Goal: Task Accomplishment & Management: Manage account settings

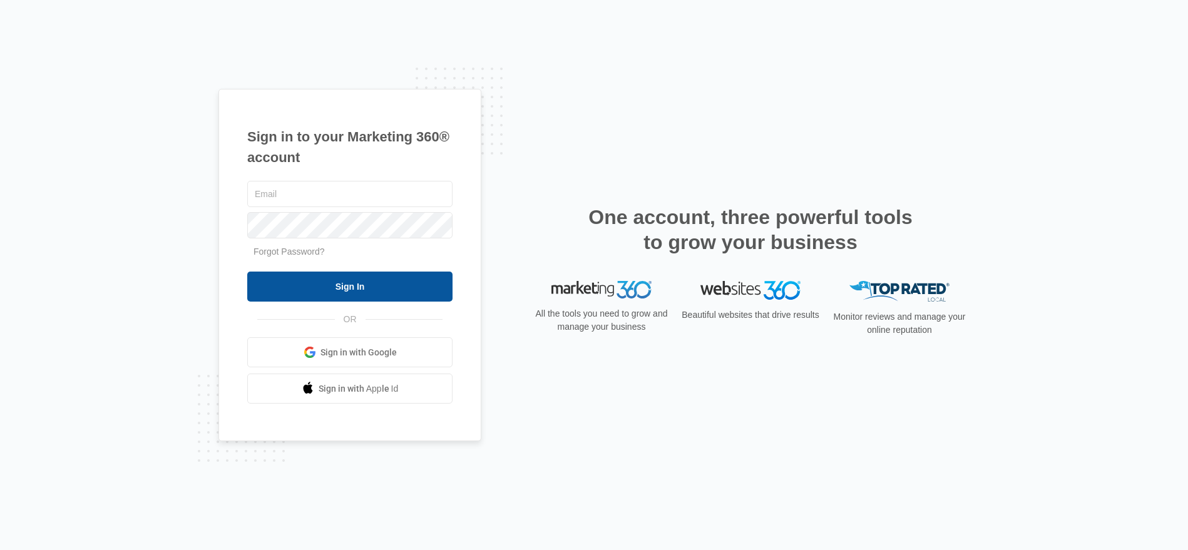
type input "[PERSON_NAME][EMAIL_ADDRESS][DOMAIN_NAME]"
click at [359, 283] on input "Sign In" at bounding box center [349, 287] width 205 height 30
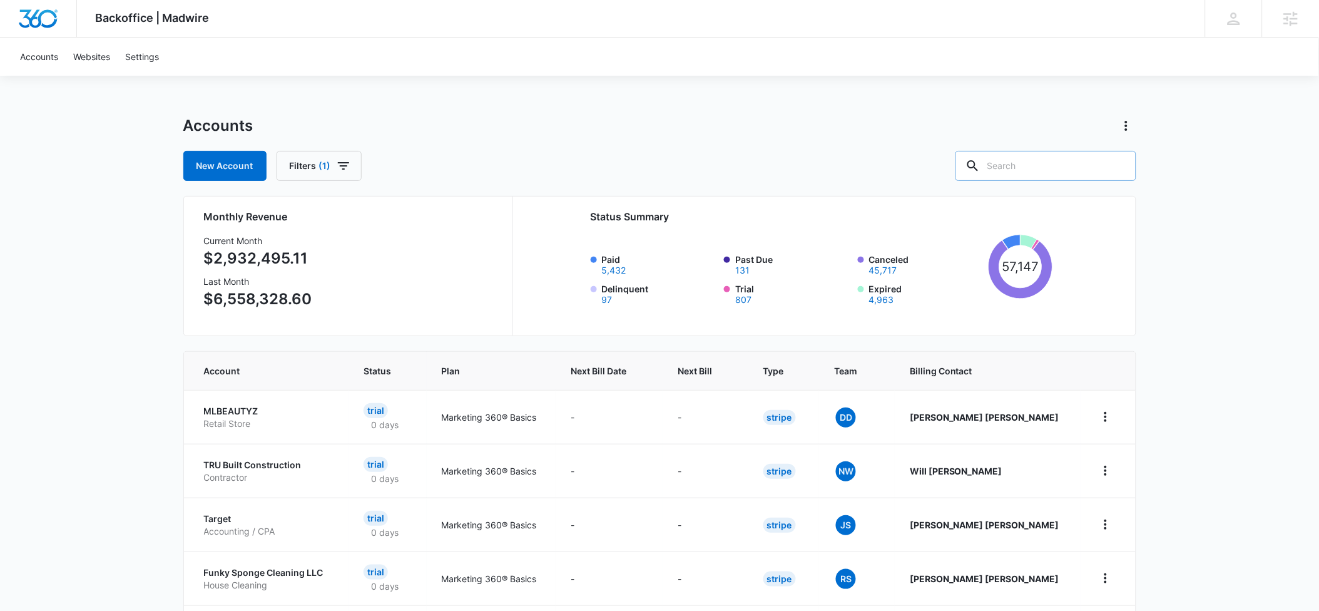
click at [1022, 165] on input "text" at bounding box center [1045, 166] width 181 height 30
type input "donahue law"
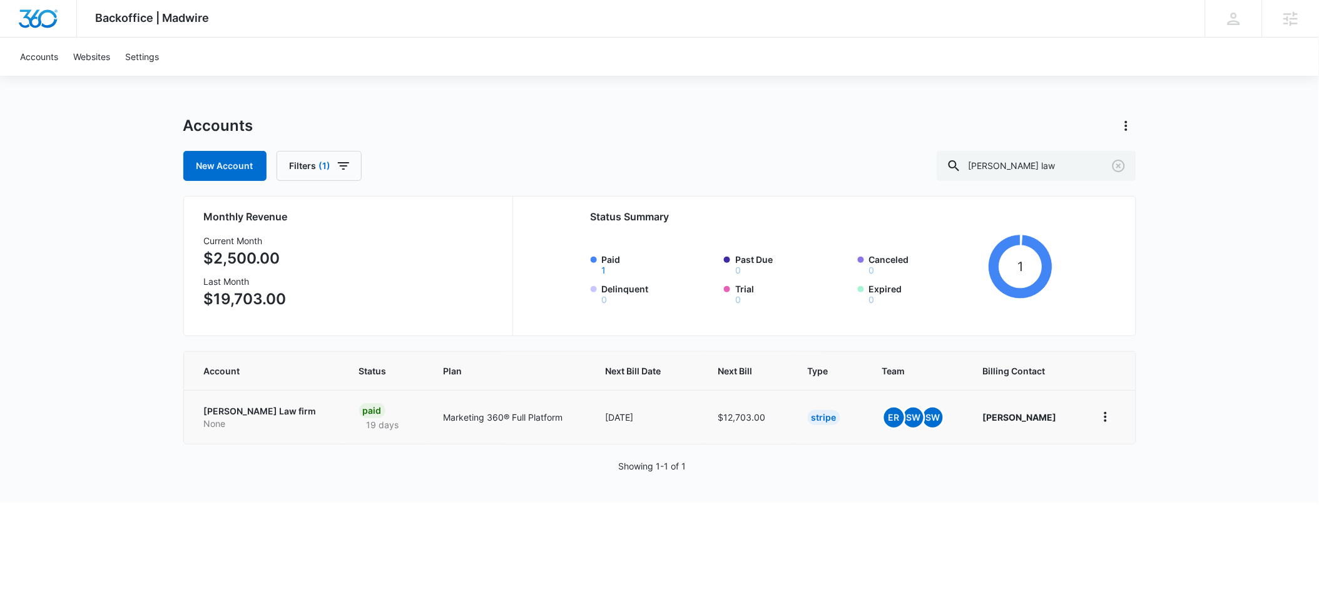
click at [215, 412] on p "Donahue Law firm" at bounding box center [266, 411] width 125 height 13
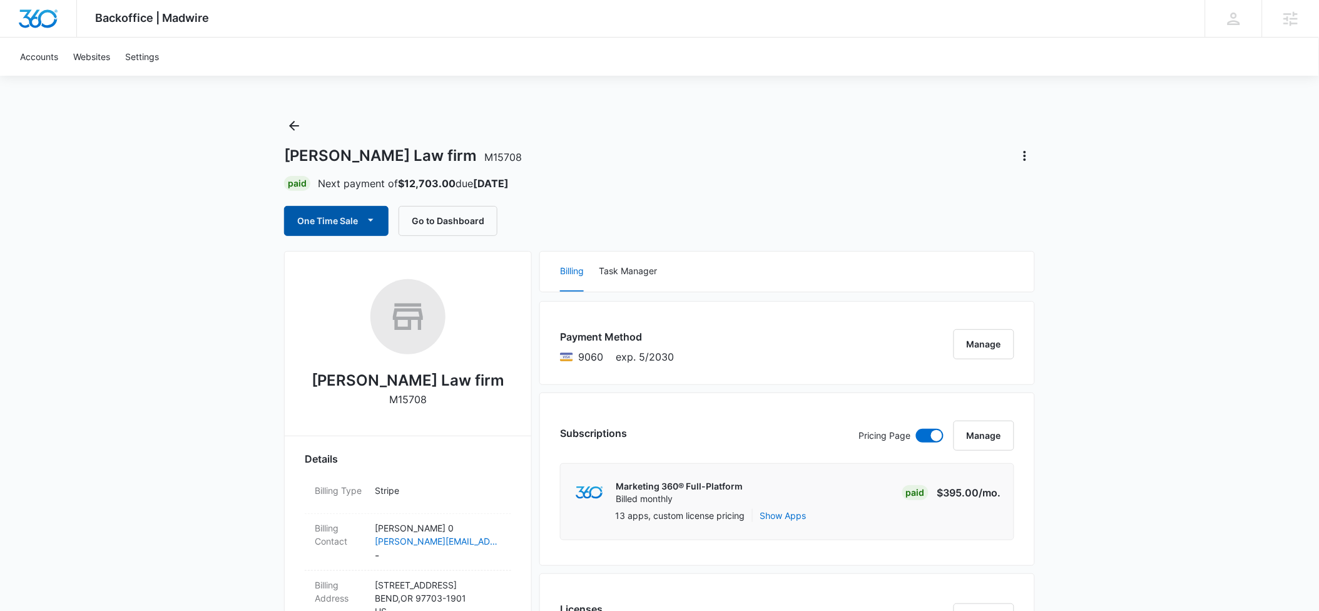
click at [349, 221] on button "One Time Sale" at bounding box center [336, 221] width 104 height 30
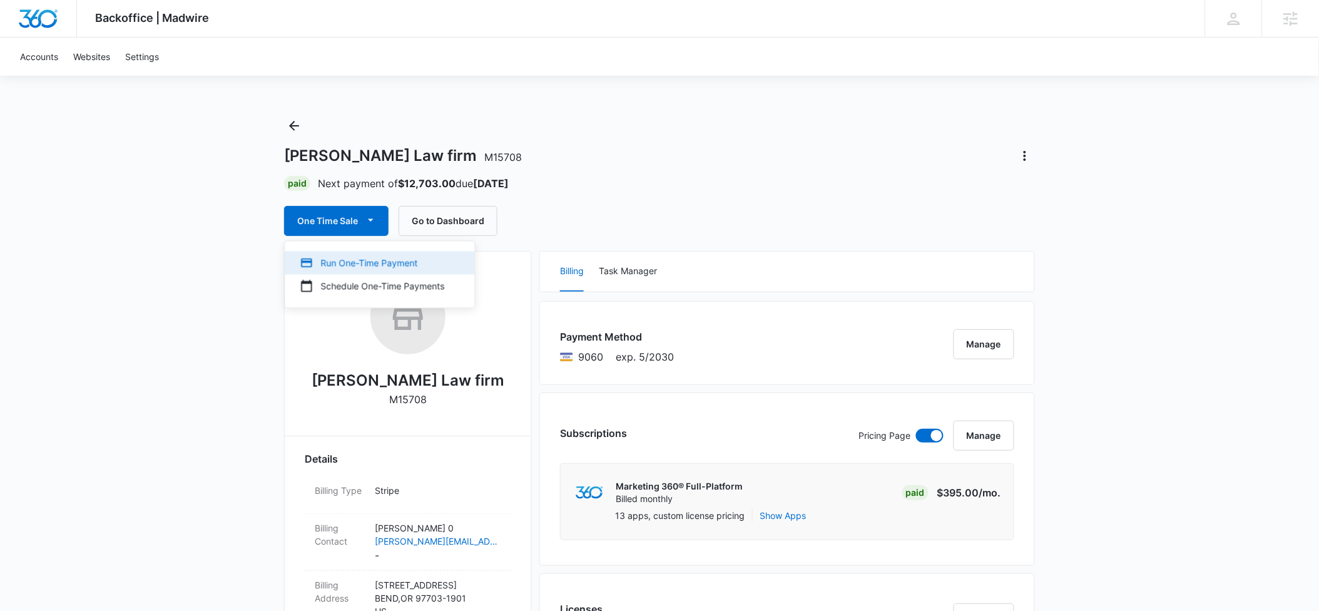
click at [331, 257] on div "Run One-Time Payment" at bounding box center [372, 262] width 145 height 13
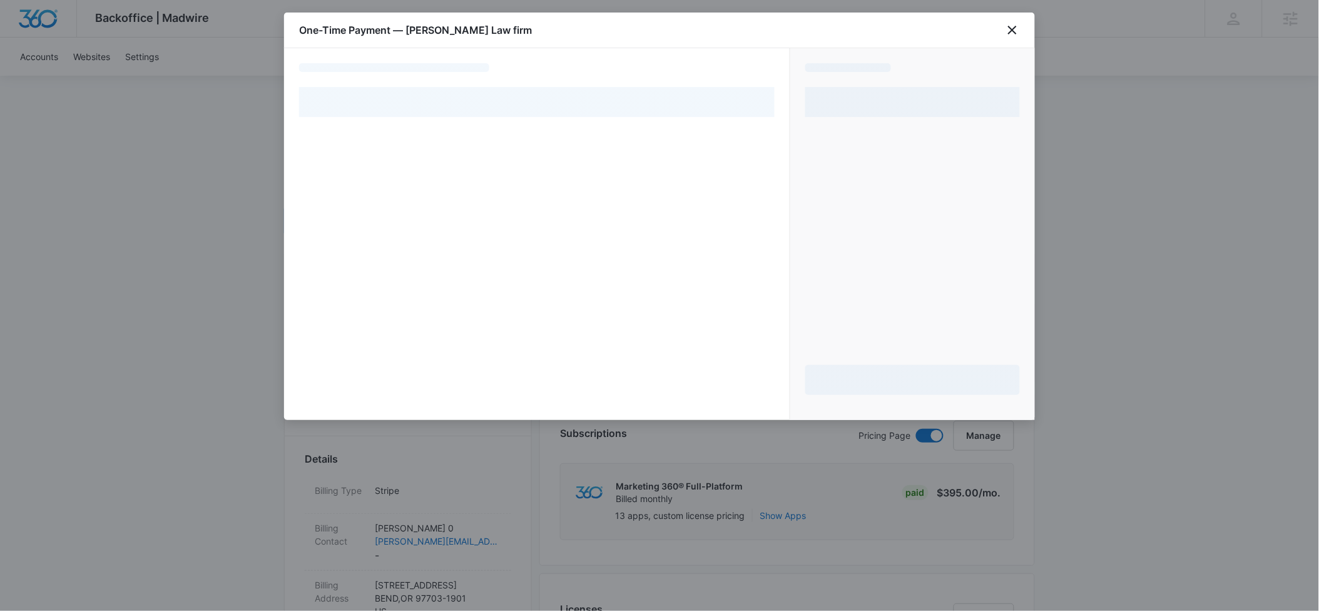
select select "pm_1P1WRrA4n8RTgNjUBmRDd3vQ"
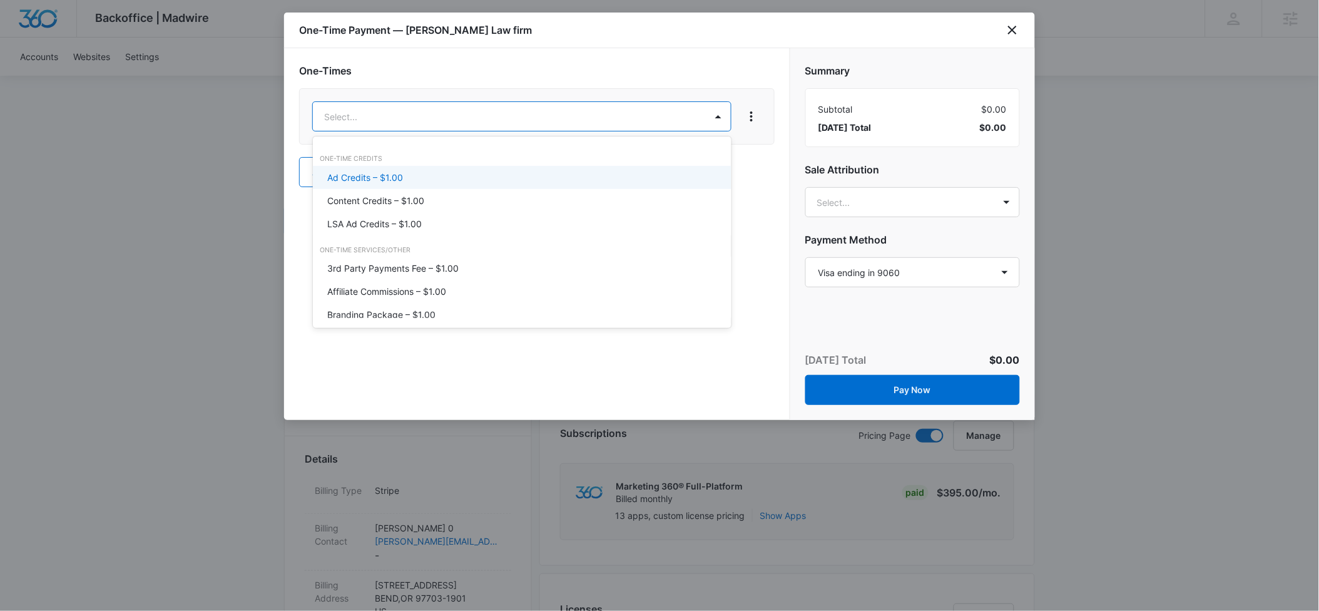
click at [362, 171] on p "Ad Credits – $1.00" at bounding box center [366, 177] width 76 height 13
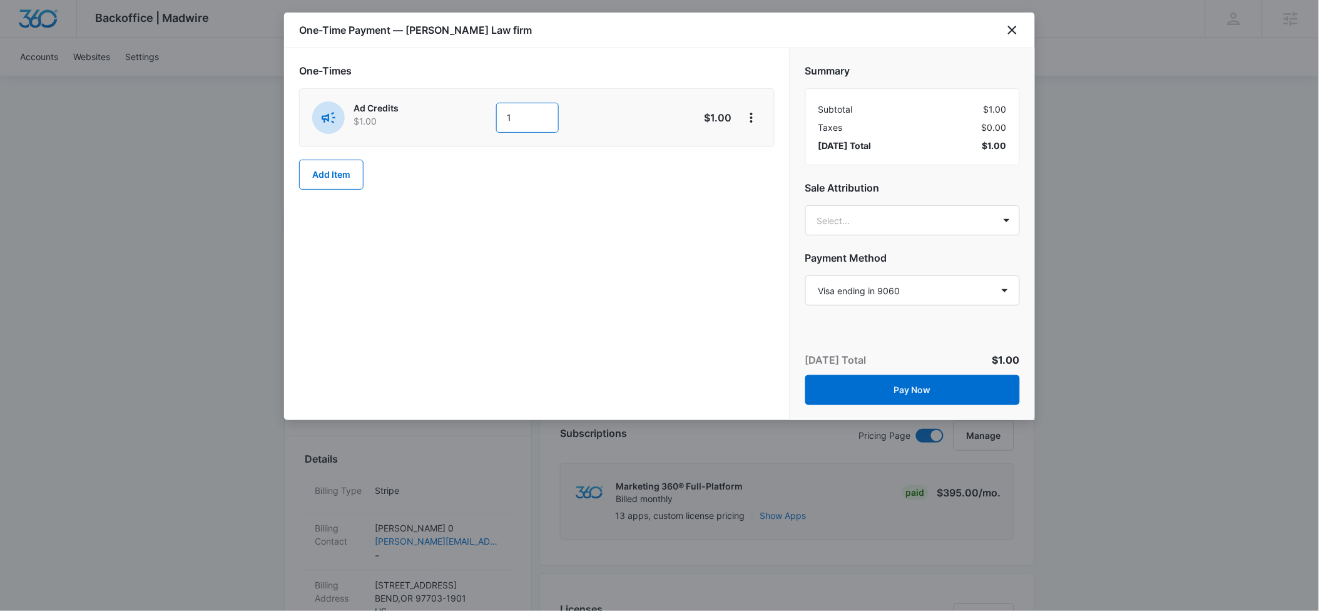
drag, startPoint x: 515, startPoint y: 116, endPoint x: 477, endPoint y: 115, distance: 37.5
click at [477, 115] on div "Ad Credits $1.00 1" at bounding box center [492, 117] width 360 height 33
type input "2000"
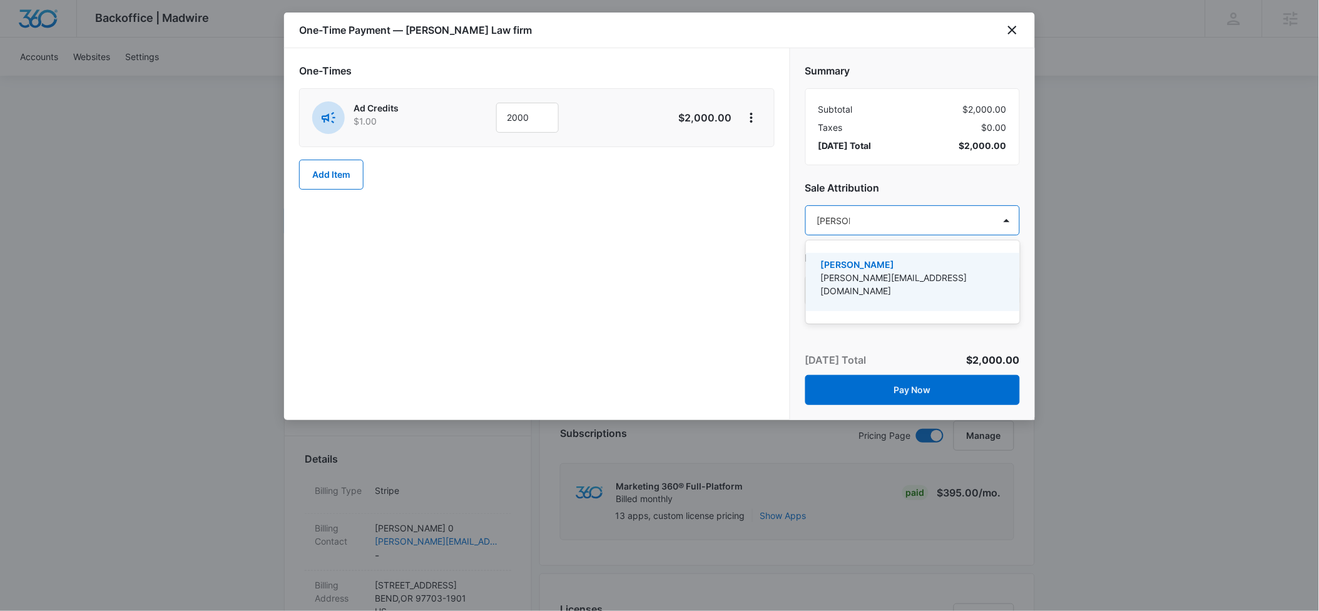
type input "[PERSON_NAME]"
click at [840, 268] on p "[PERSON_NAME]" at bounding box center [912, 264] width 182 height 13
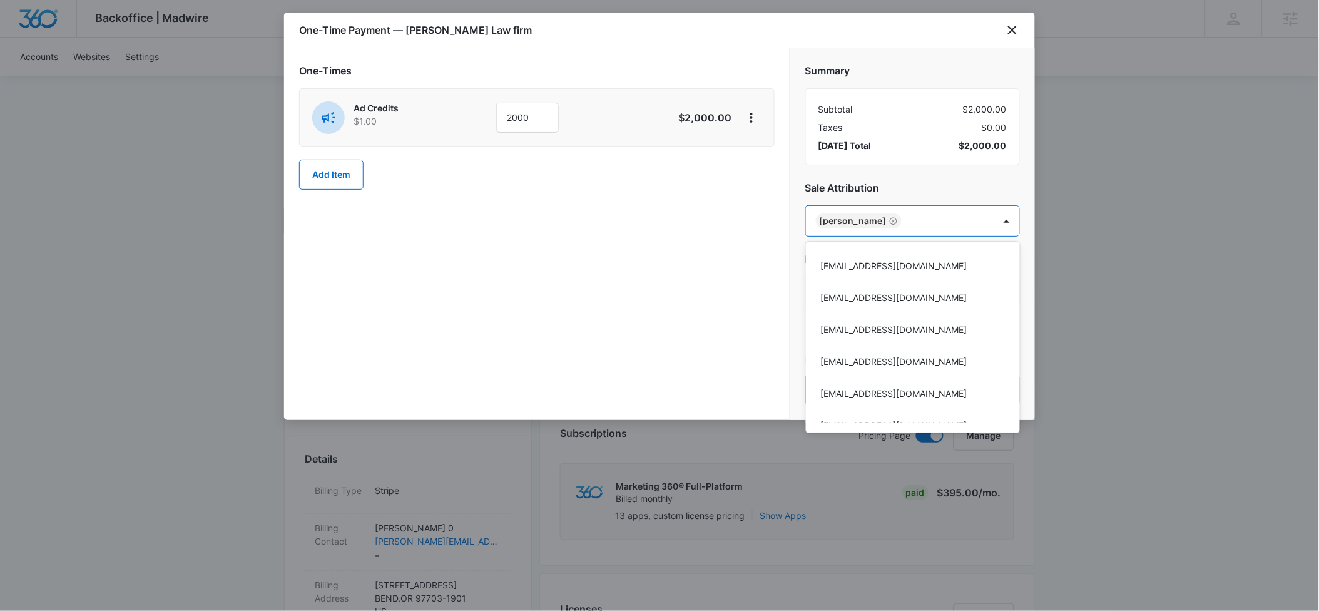
click at [934, 182] on div at bounding box center [659, 305] width 1319 height 611
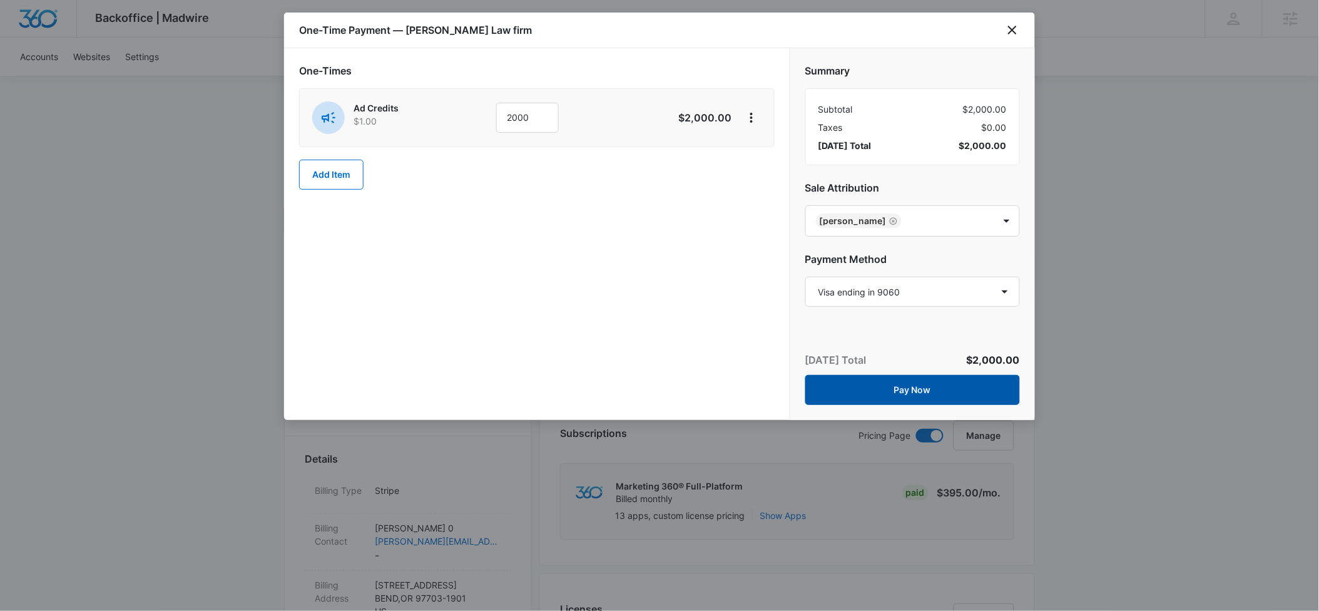
click at [909, 388] on button "Pay Now" at bounding box center [912, 390] width 215 height 30
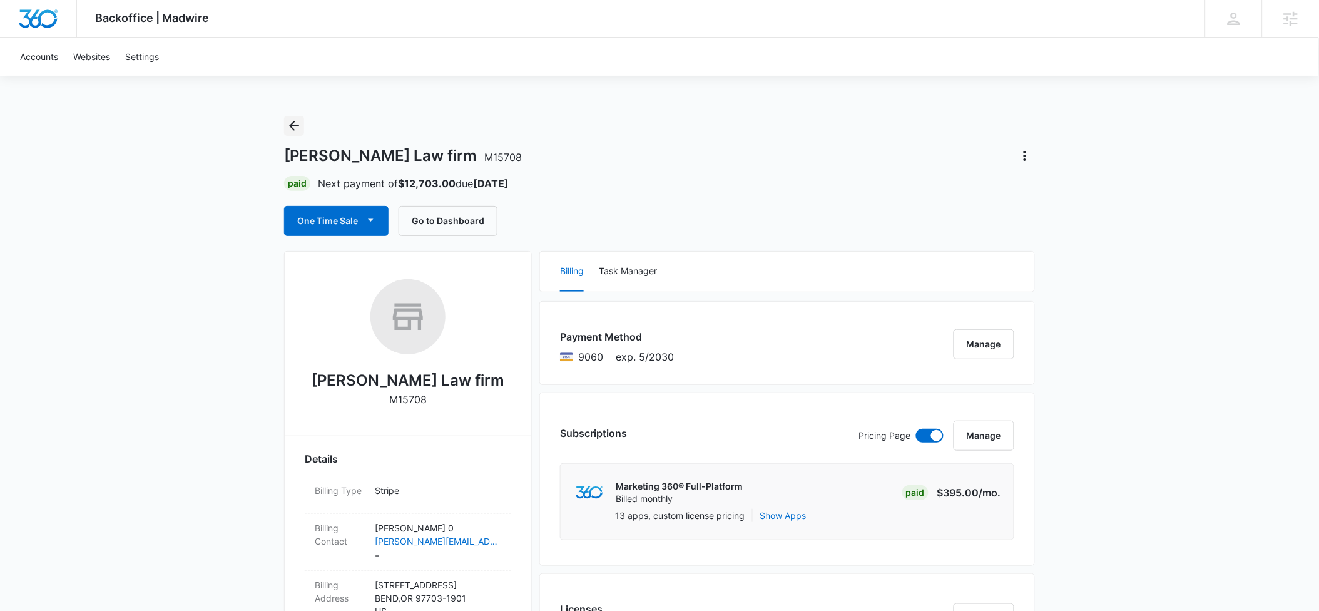
click at [294, 127] on icon "Back" at bounding box center [294, 125] width 15 height 15
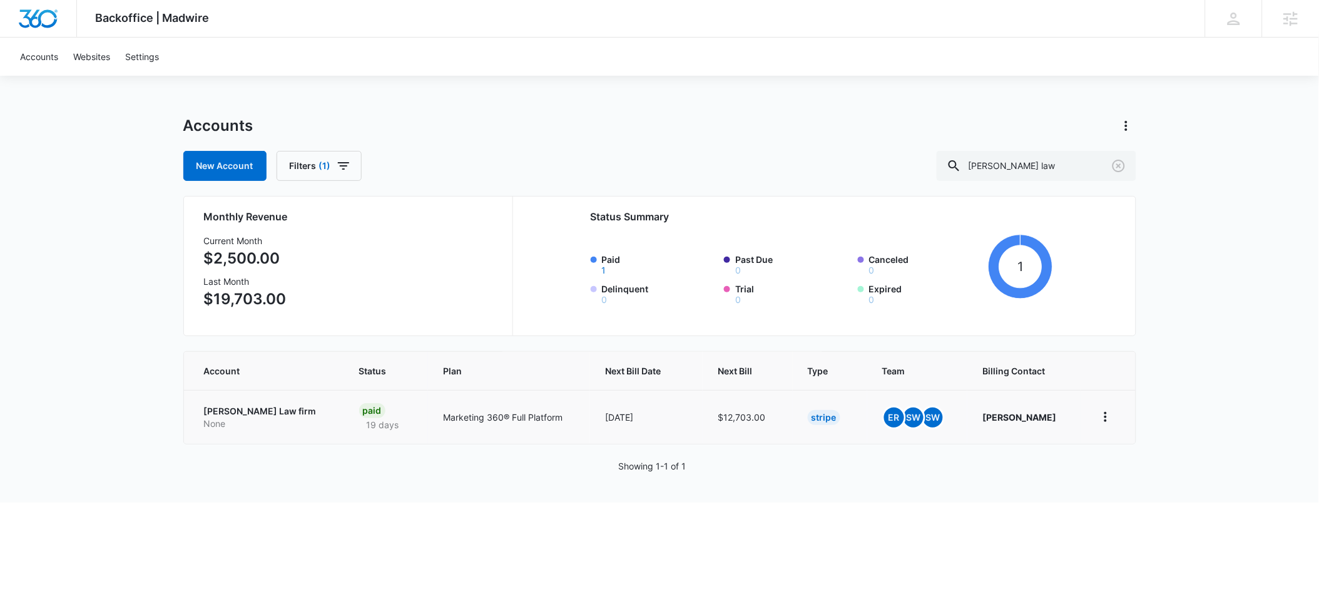
click at [252, 407] on p "Donahue Law firm" at bounding box center [266, 411] width 125 height 13
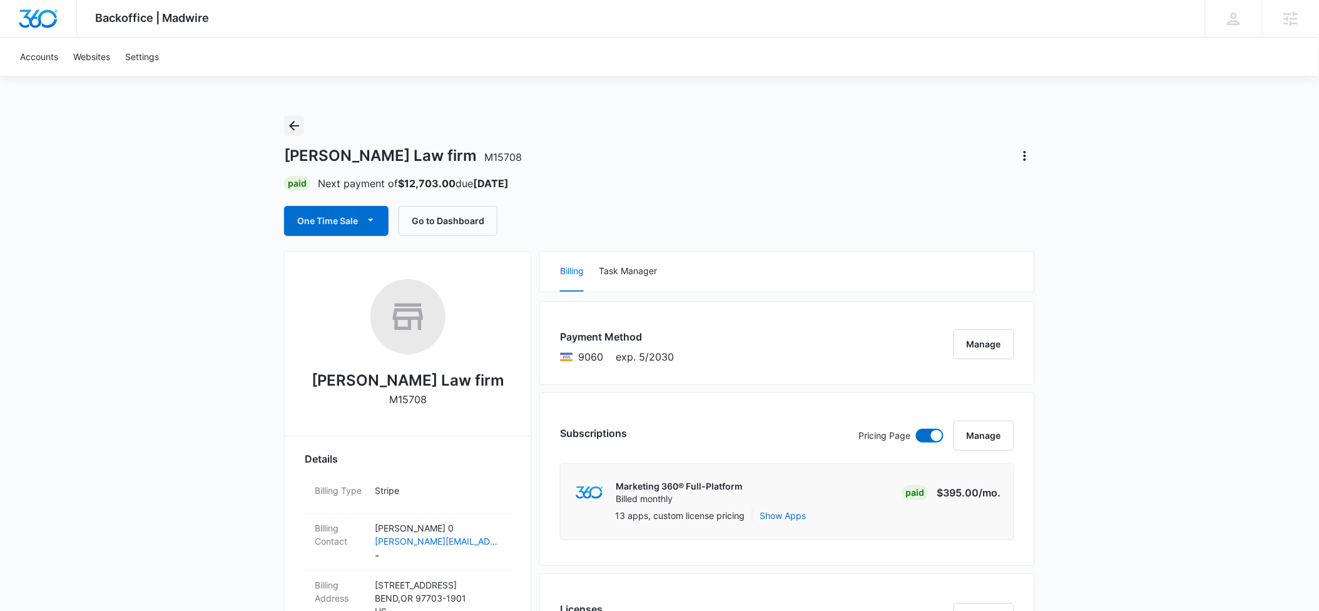
click at [292, 126] on icon "Back" at bounding box center [294, 126] width 10 height 10
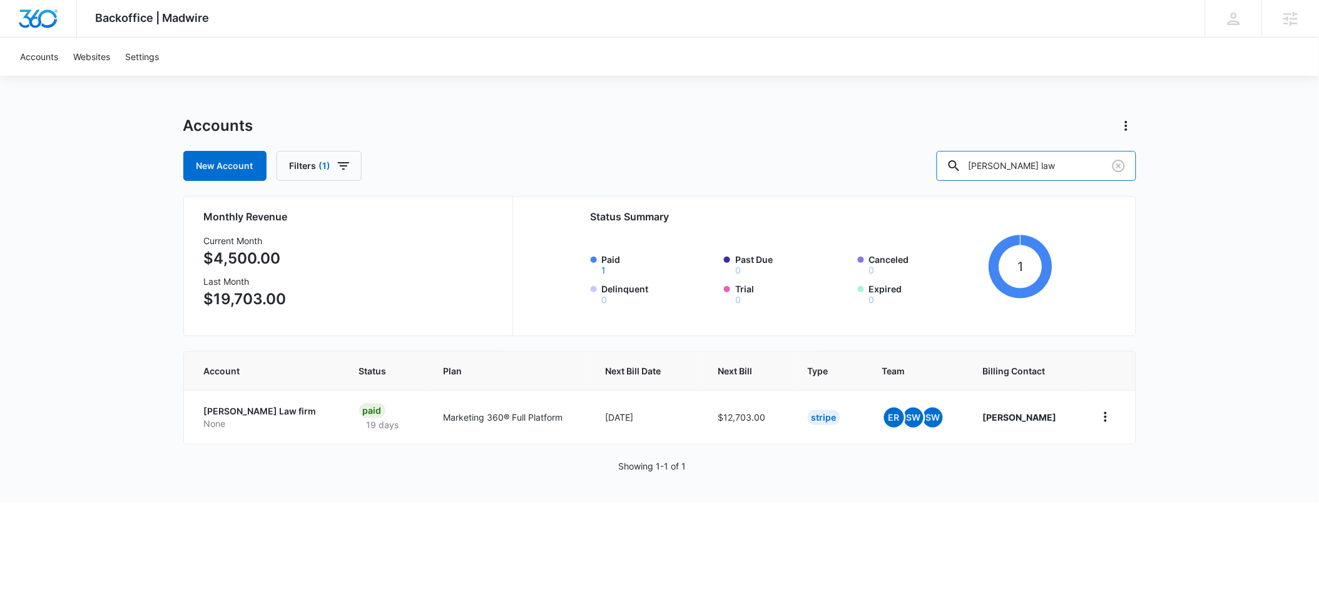
drag, startPoint x: 1062, startPoint y: 166, endPoint x: 898, endPoint y: 165, distance: 163.9
click at [898, 165] on div "New Account Filters (1) donahue law" at bounding box center [659, 166] width 953 height 30
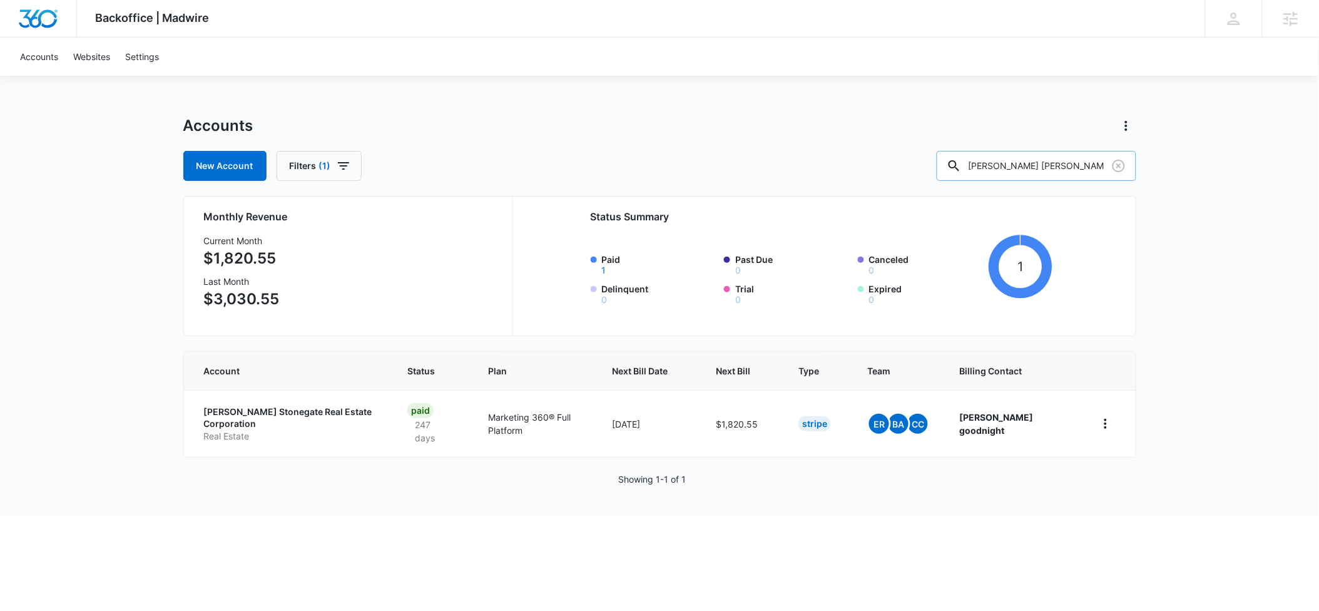
drag, startPoint x: 1062, startPoint y: 165, endPoint x: 972, endPoint y: 168, distance: 89.5
click at [972, 168] on input "hudson stone" at bounding box center [1037, 166] width 200 height 30
click at [1076, 171] on input "hudson stone" at bounding box center [1037, 166] width 200 height 30
click at [985, 163] on div "hudson stone" at bounding box center [1037, 166] width 200 height 30
type input "M38717"
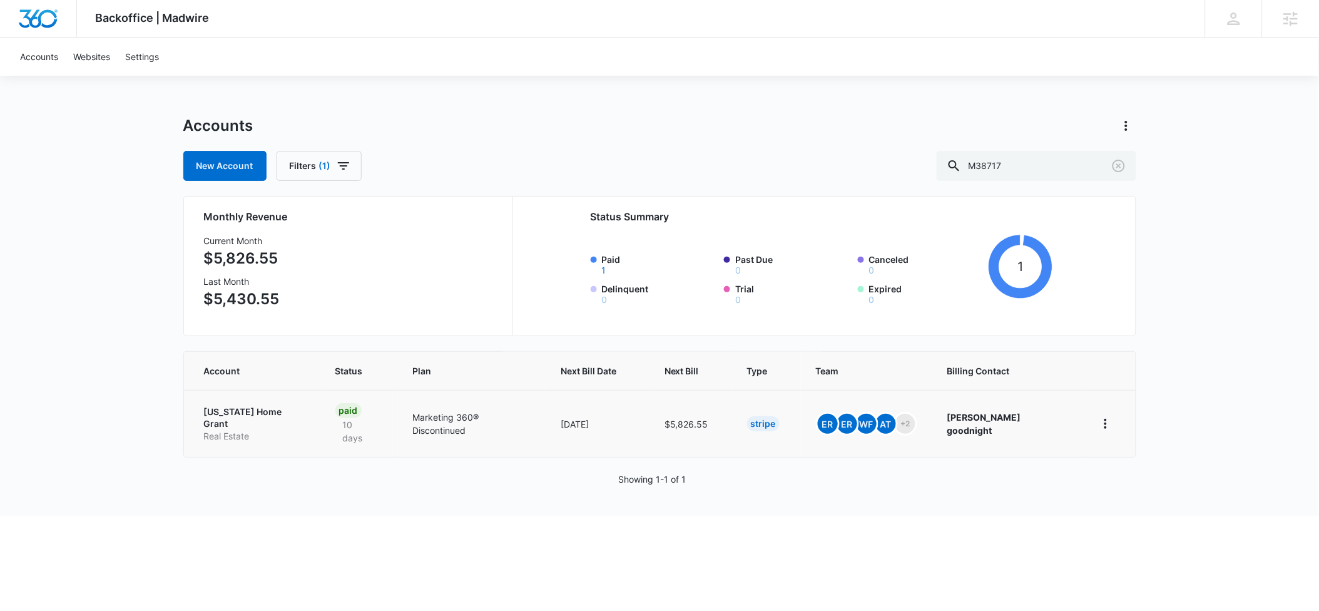
click at [226, 414] on p "Colorado Home Grant" at bounding box center [254, 417] width 101 height 24
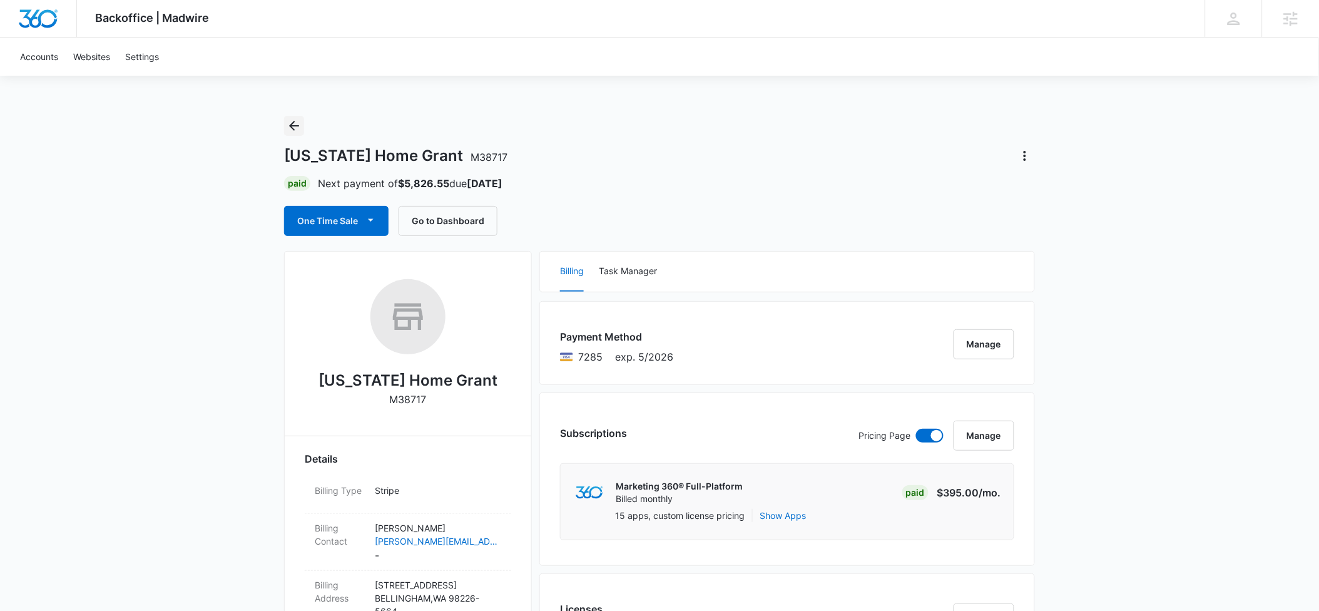
click at [297, 127] on icon "Back" at bounding box center [294, 125] width 15 height 15
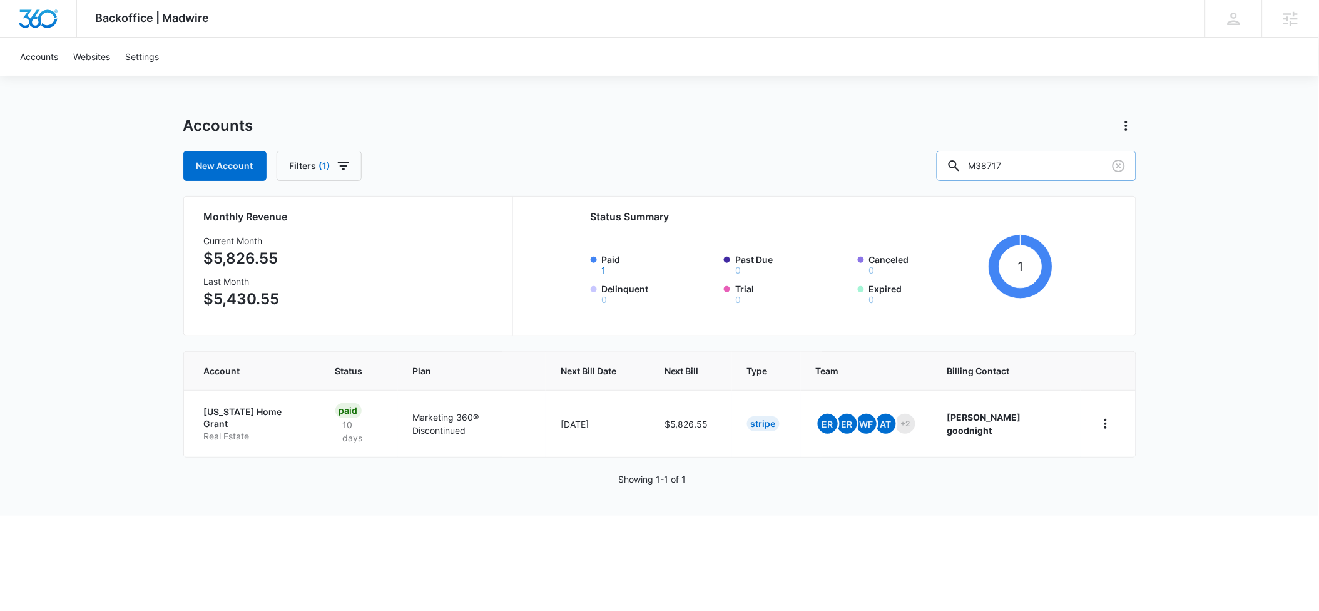
drag, startPoint x: 1037, startPoint y: 163, endPoint x: 985, endPoint y: 167, distance: 52.1
click at [985, 166] on div "M38717" at bounding box center [1037, 166] width 200 height 30
type input "hudson stone"
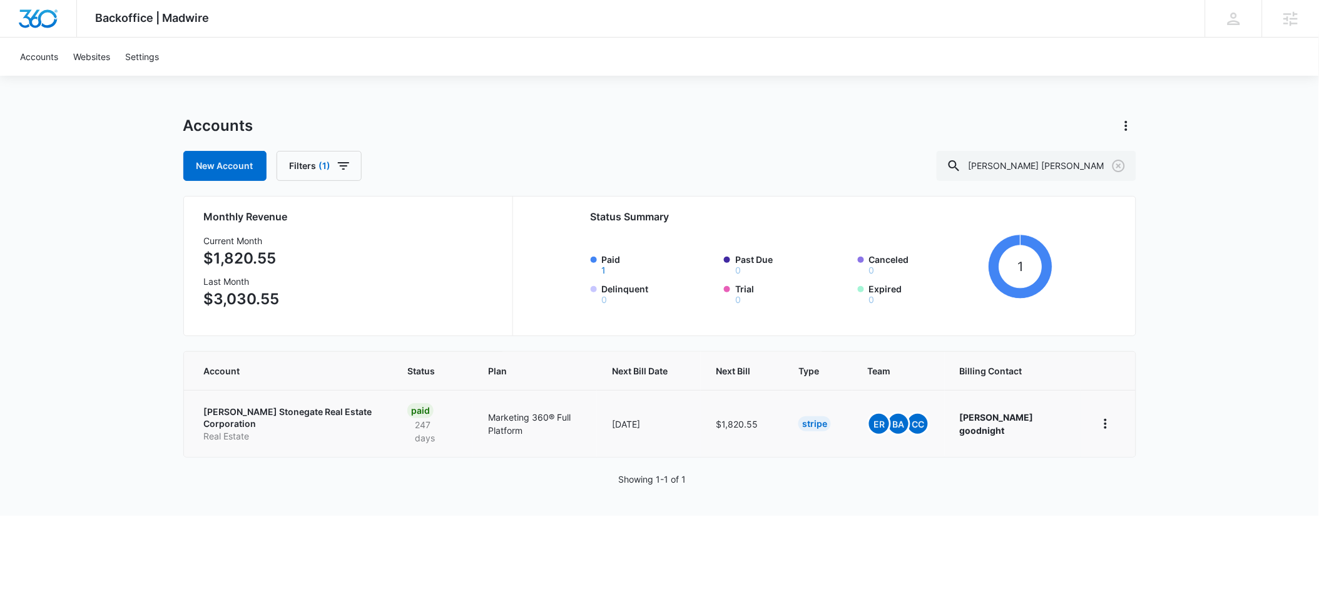
click at [225, 411] on p "Hudson Stonegate Real Estate Corporation" at bounding box center [291, 417] width 174 height 24
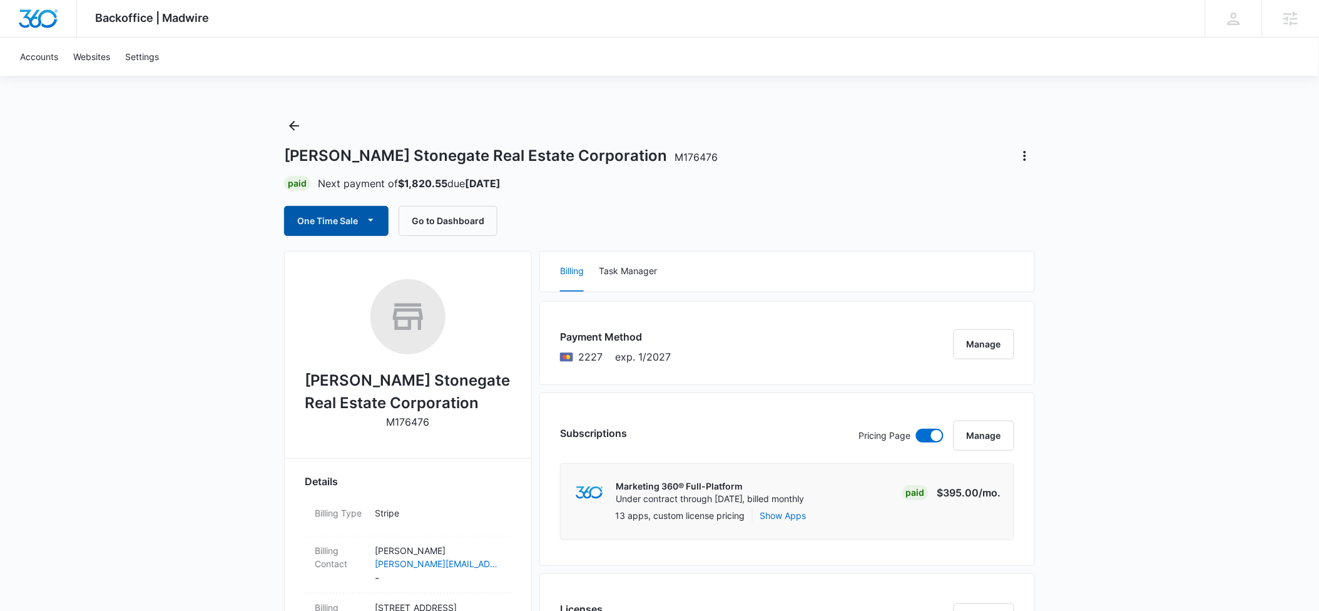
click at [328, 221] on button "One Time Sale" at bounding box center [336, 221] width 104 height 30
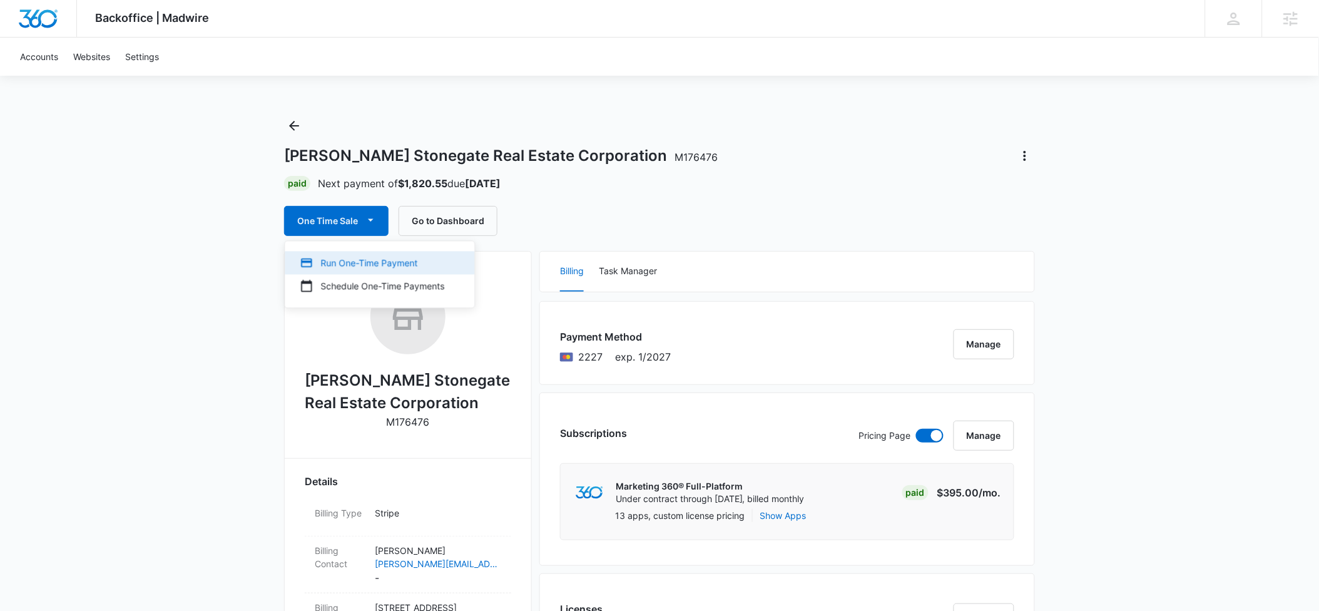
click at [328, 260] on div "Run One-Time Payment" at bounding box center [372, 262] width 145 height 13
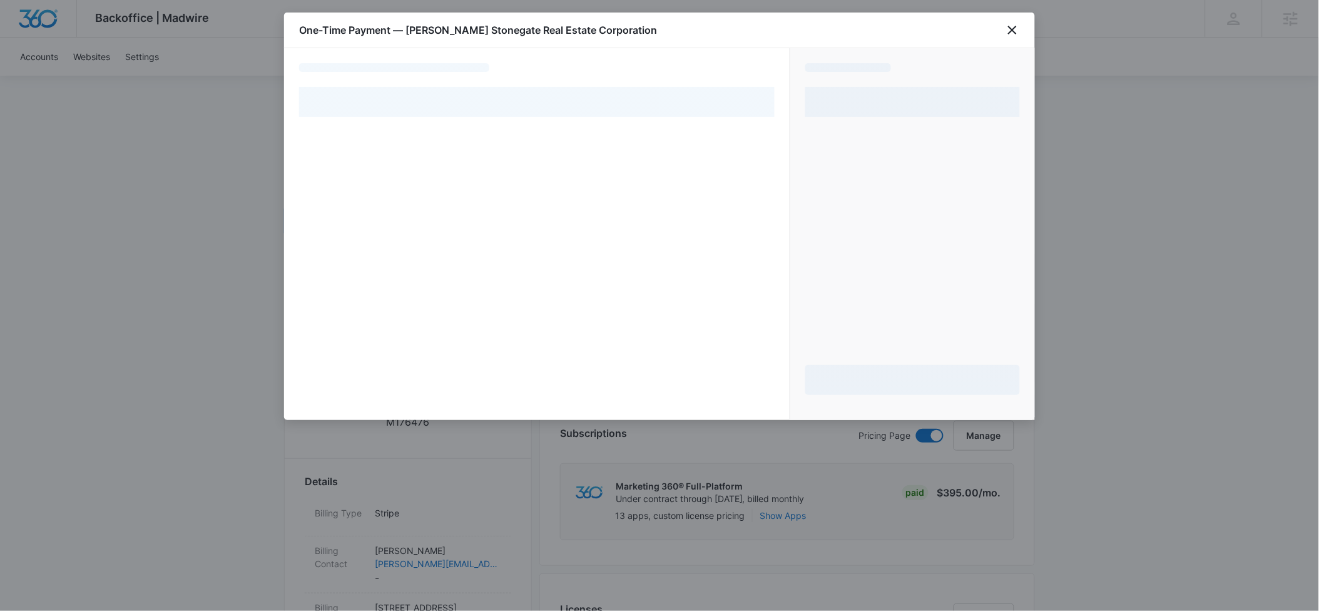
select select "pm_1RdZTdA4n8RTgNjU5e5uK7xm"
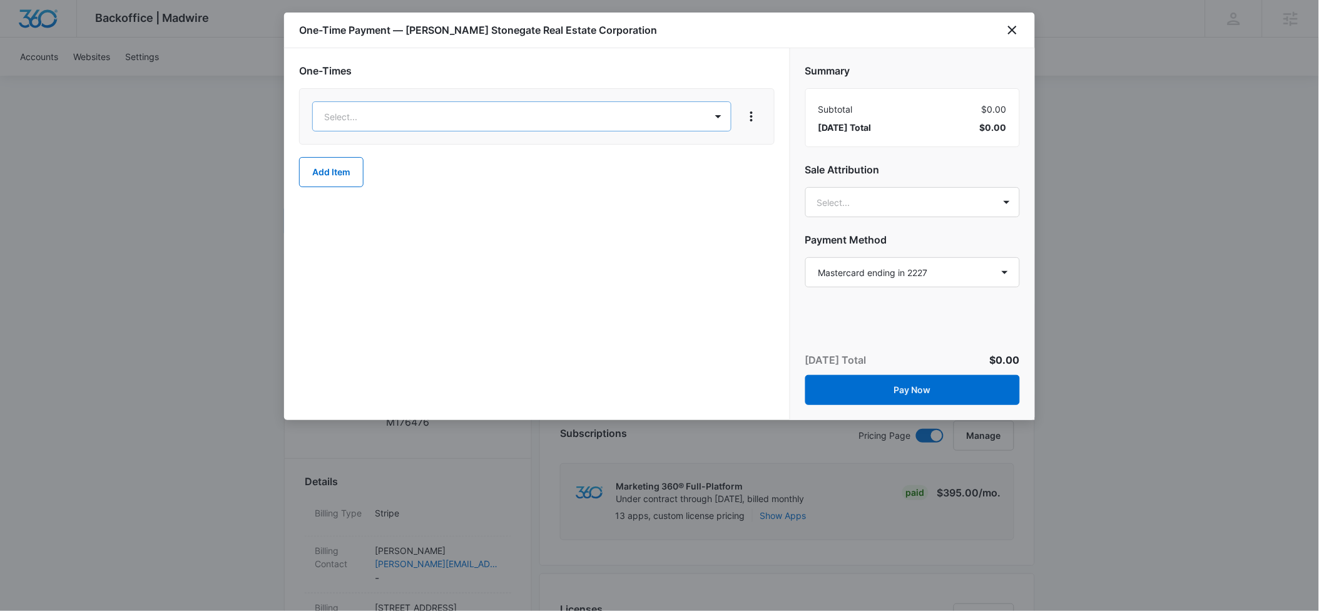
drag, startPoint x: 342, startPoint y: 113, endPoint x: 306, endPoint y: 113, distance: 36.3
click at [306, 113] on div at bounding box center [659, 305] width 1319 height 611
type input "250"
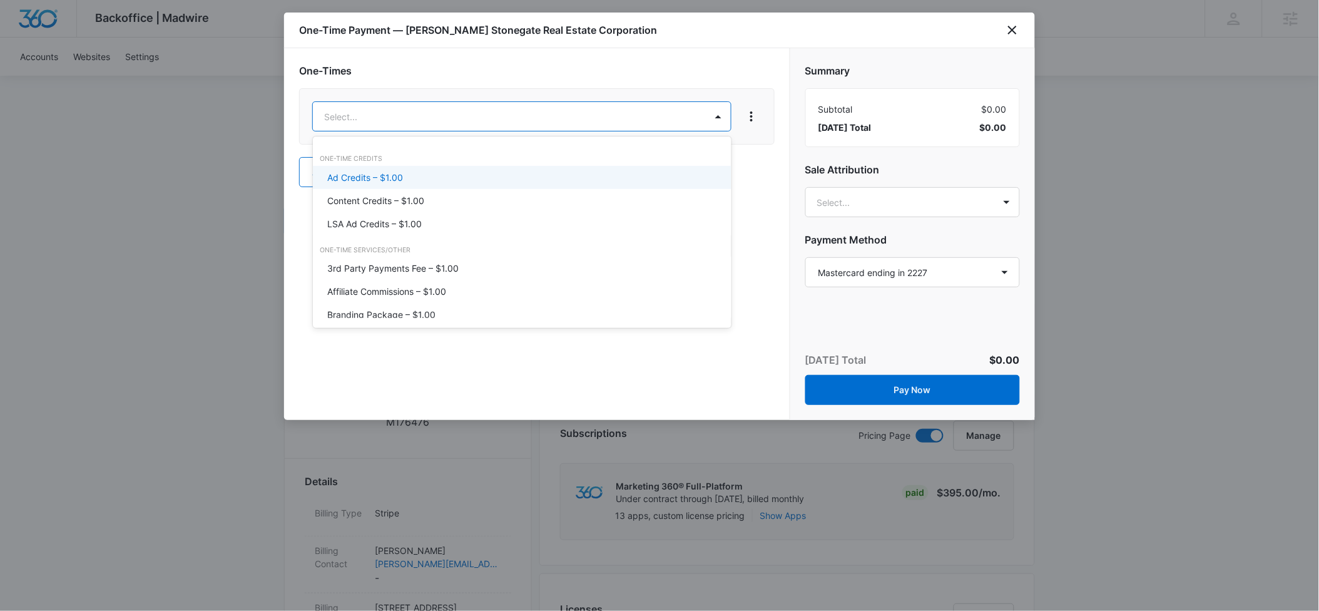
click at [377, 172] on p "Ad Credits – $1.00" at bounding box center [366, 177] width 76 height 13
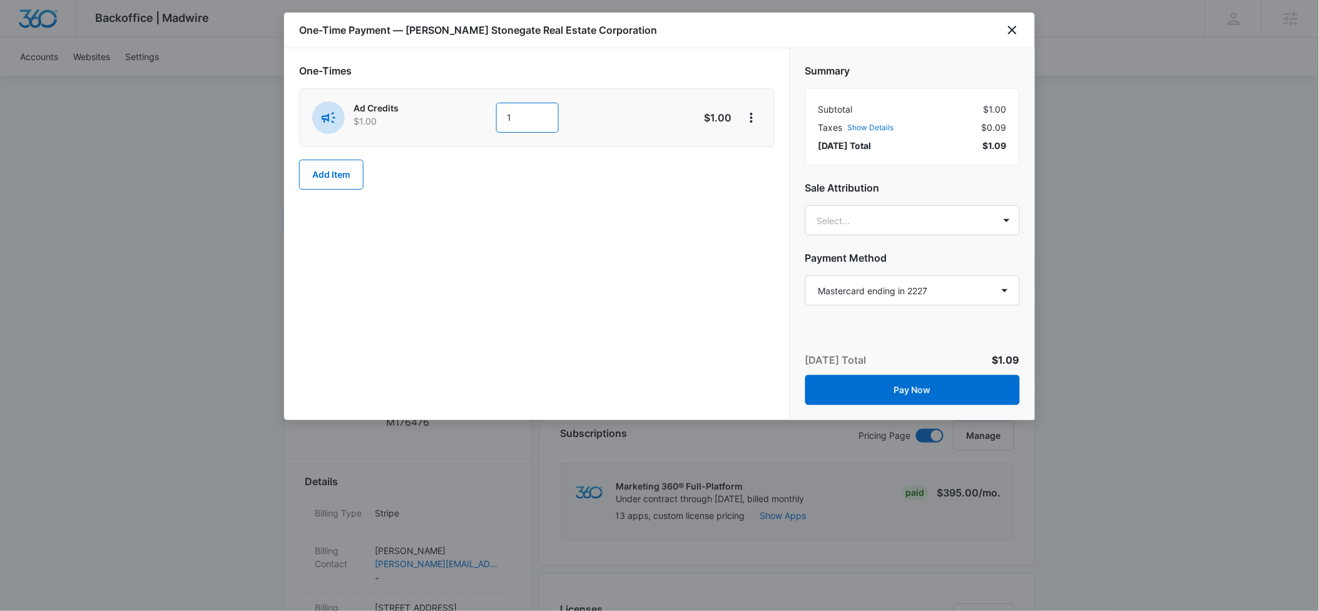
drag, startPoint x: 505, startPoint y: 118, endPoint x: 484, endPoint y: 120, distance: 21.4
click at [484, 120] on div "Ad Credits $1.00 1" at bounding box center [492, 117] width 360 height 33
type input "250"
drag, startPoint x: 621, startPoint y: 208, endPoint x: 646, endPoint y: 216, distance: 26.7
click at [626, 208] on div "One-Times Ad Credits $1.00 250 $250.00 Add Item" at bounding box center [537, 234] width 506 height 372
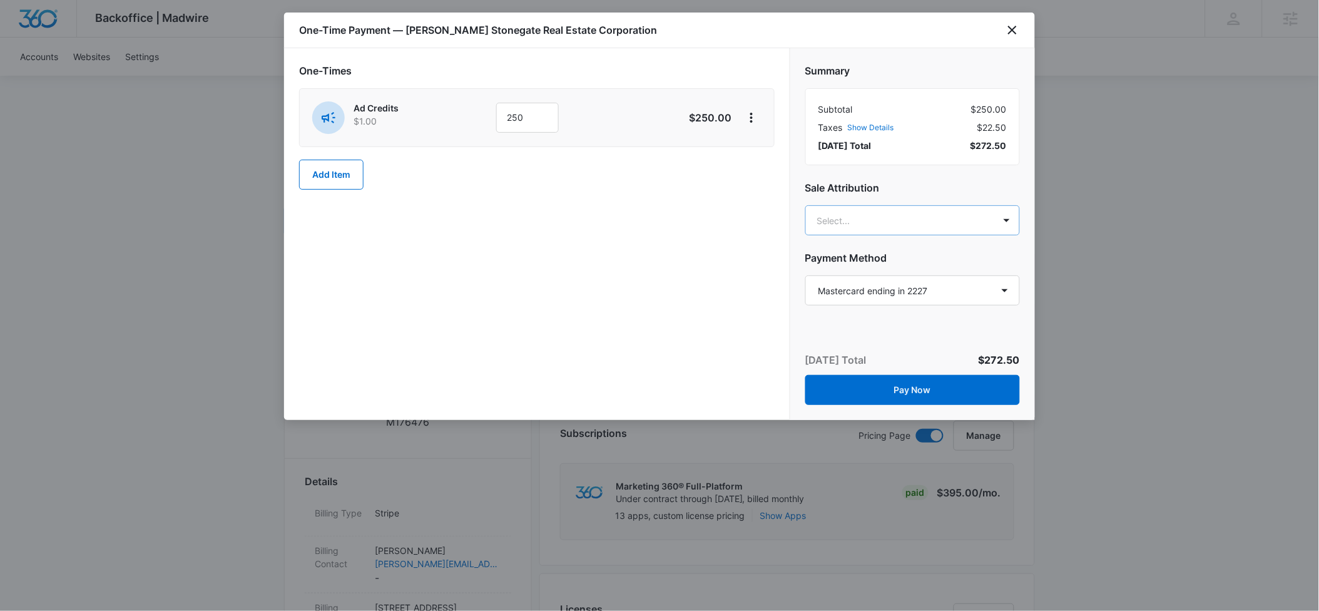
type input "[PERSON_NAME]"
click at [837, 253] on div "Erin Reese erin@madwire.com" at bounding box center [913, 282] width 215 height 58
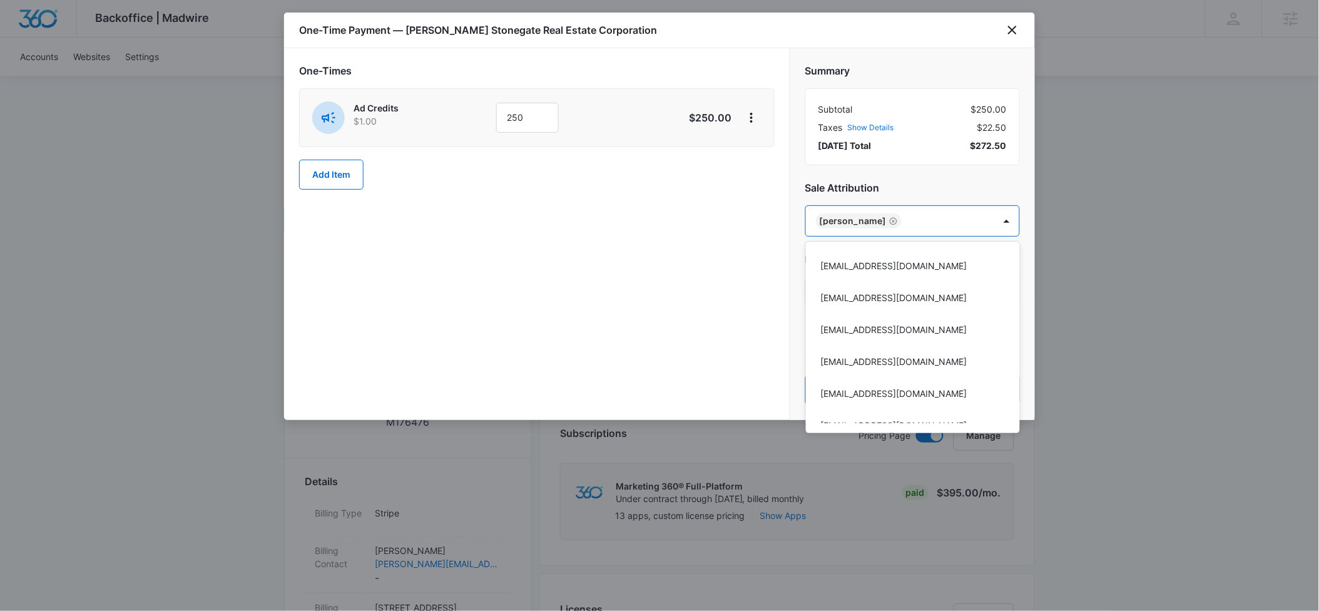
click at [901, 186] on div at bounding box center [659, 305] width 1319 height 611
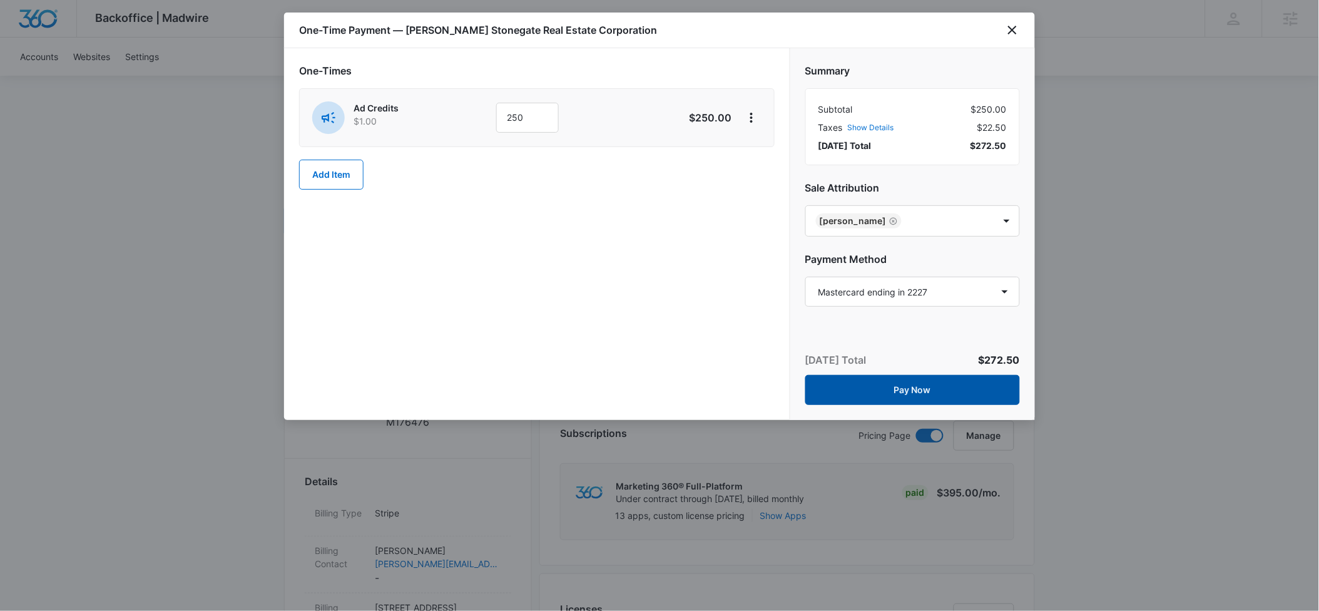
click at [918, 386] on button "Pay Now" at bounding box center [912, 390] width 215 height 30
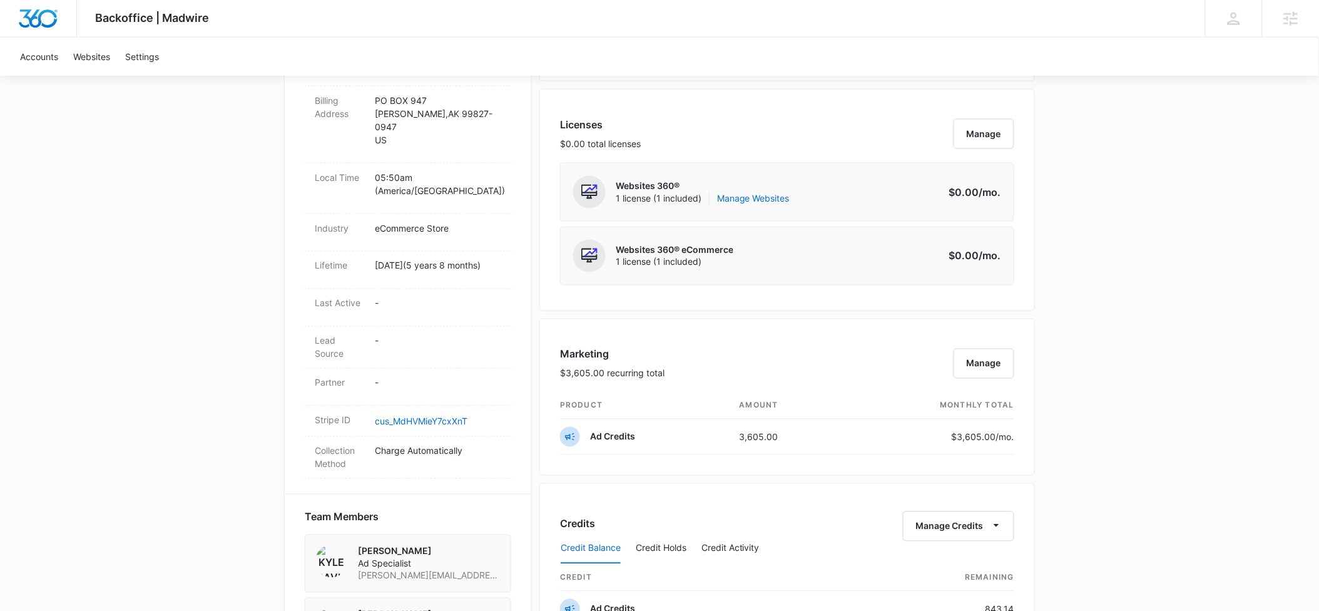
scroll to position [532, 0]
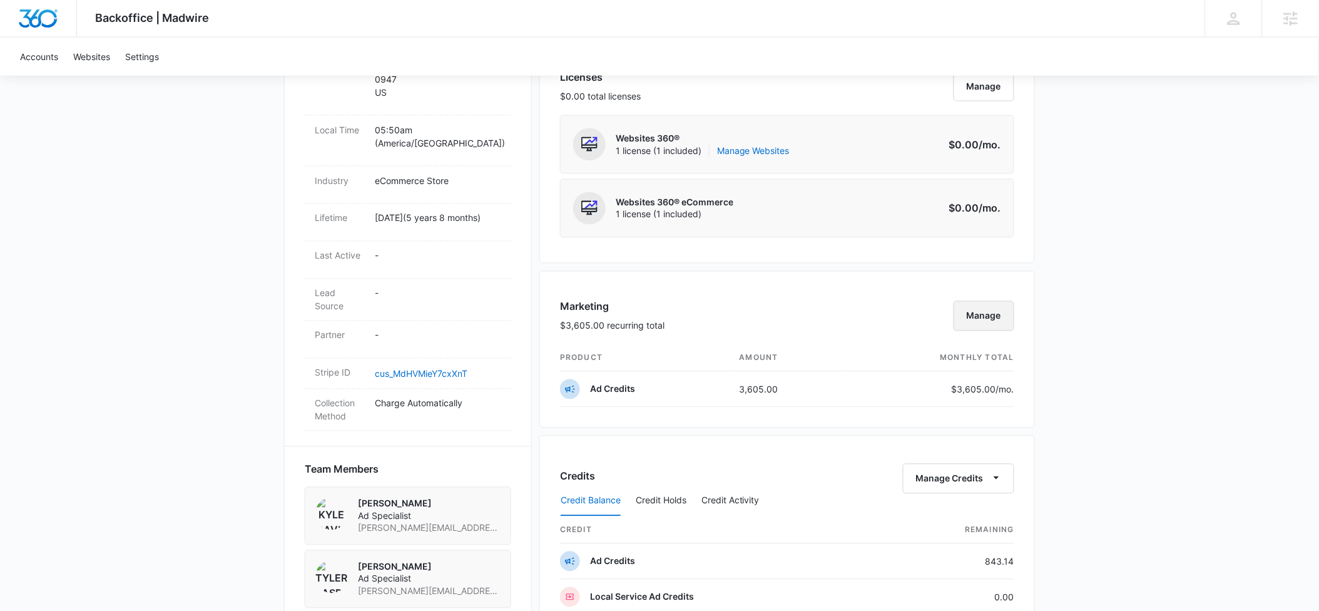
click at [982, 323] on button "Manage" at bounding box center [984, 316] width 61 height 30
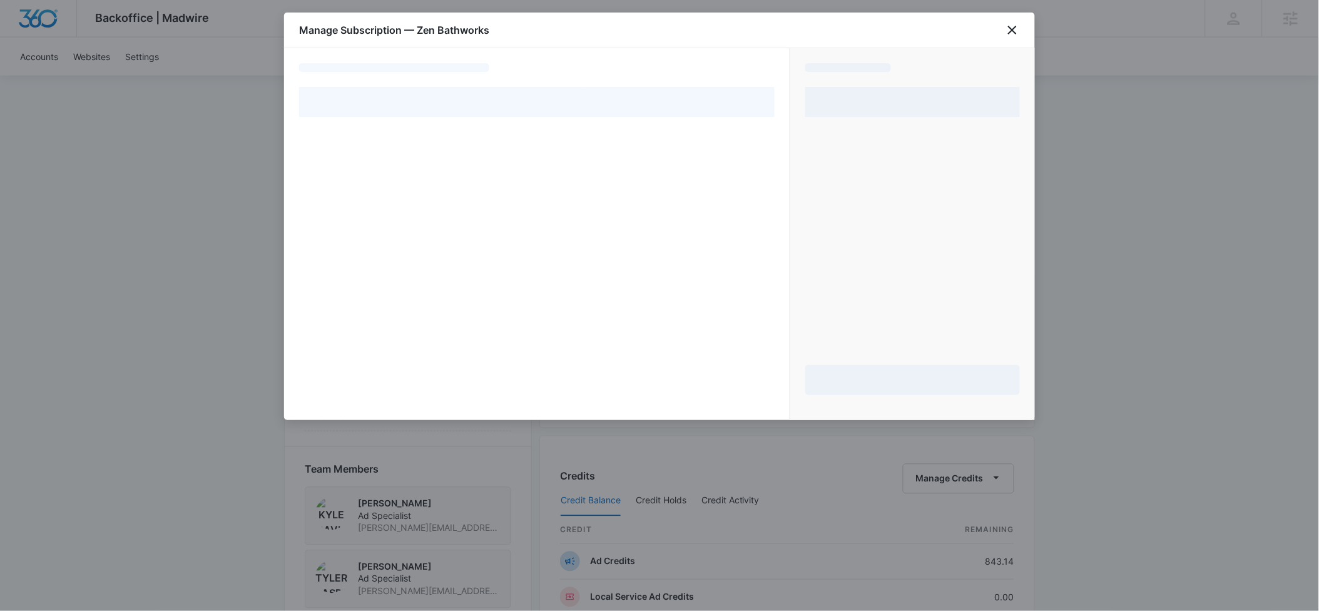
select select "pm_1Lu0wWA4n8RTgNjU0X0GJLZg"
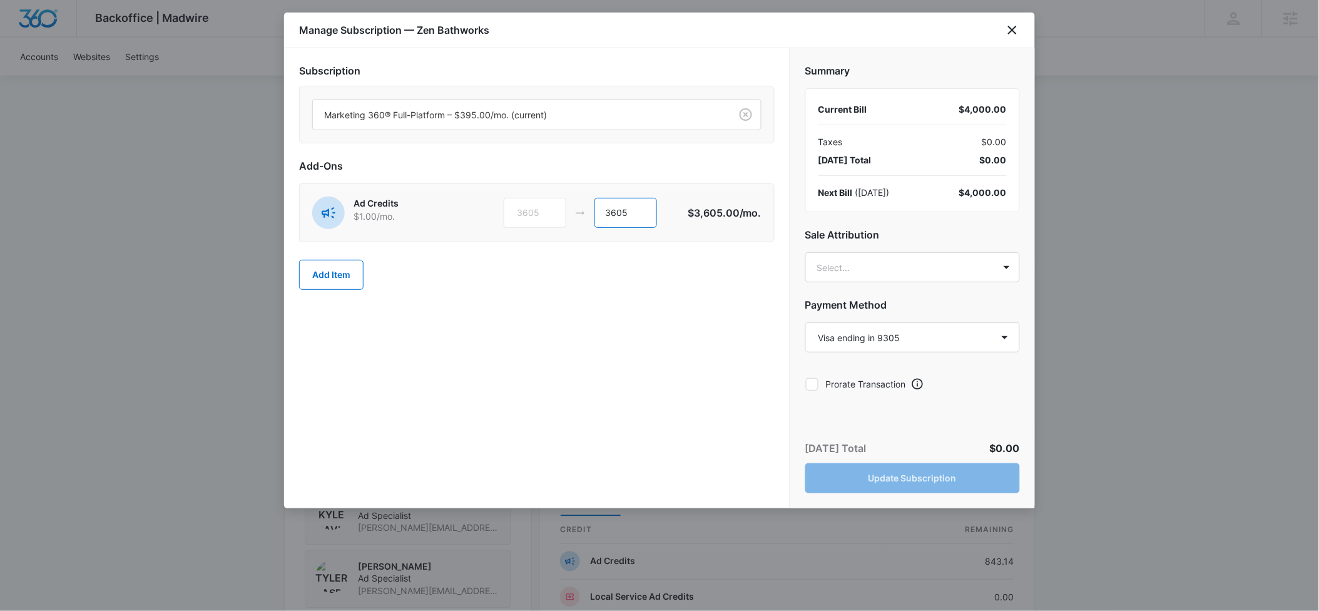
click at [612, 212] on input "3605" at bounding box center [625, 213] width 63 height 30
type input "2605"
click at [980, 260] on body "Backoffice | Madwire Apps Settings ER [PERSON_NAME] [PERSON_NAME][EMAIL_ADDRESS…" at bounding box center [659, 293] width 1319 height 1651
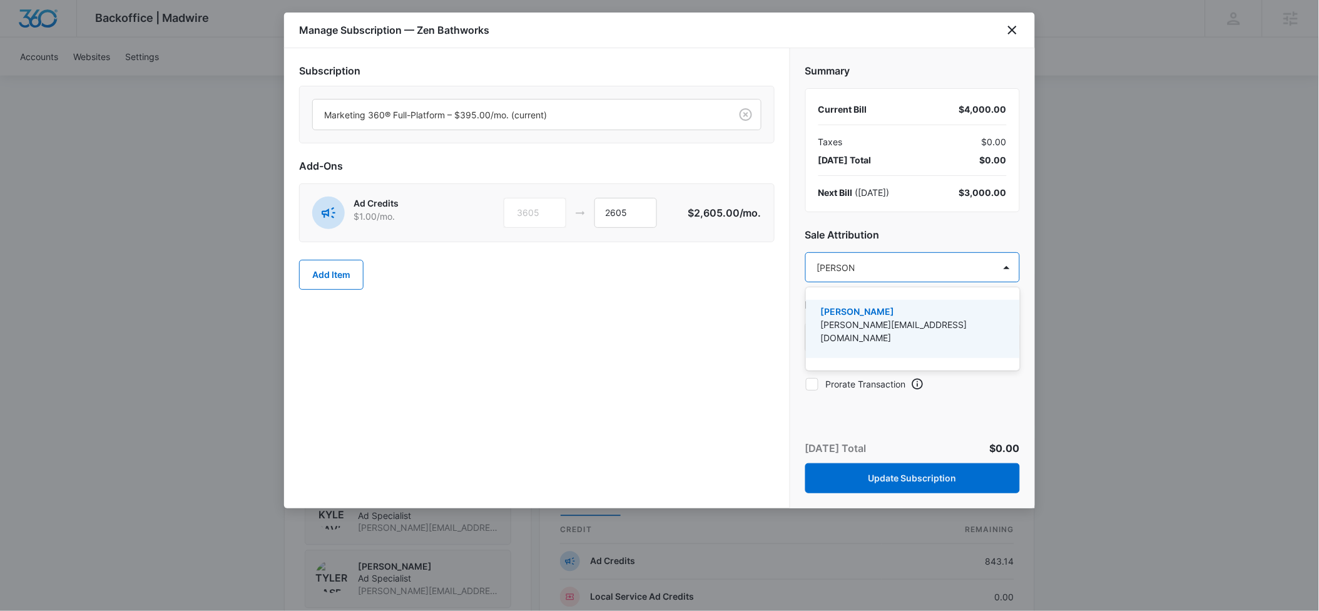
type input "[PERSON_NAME]"
click at [893, 307] on p "[PERSON_NAME]" at bounding box center [912, 311] width 182 height 13
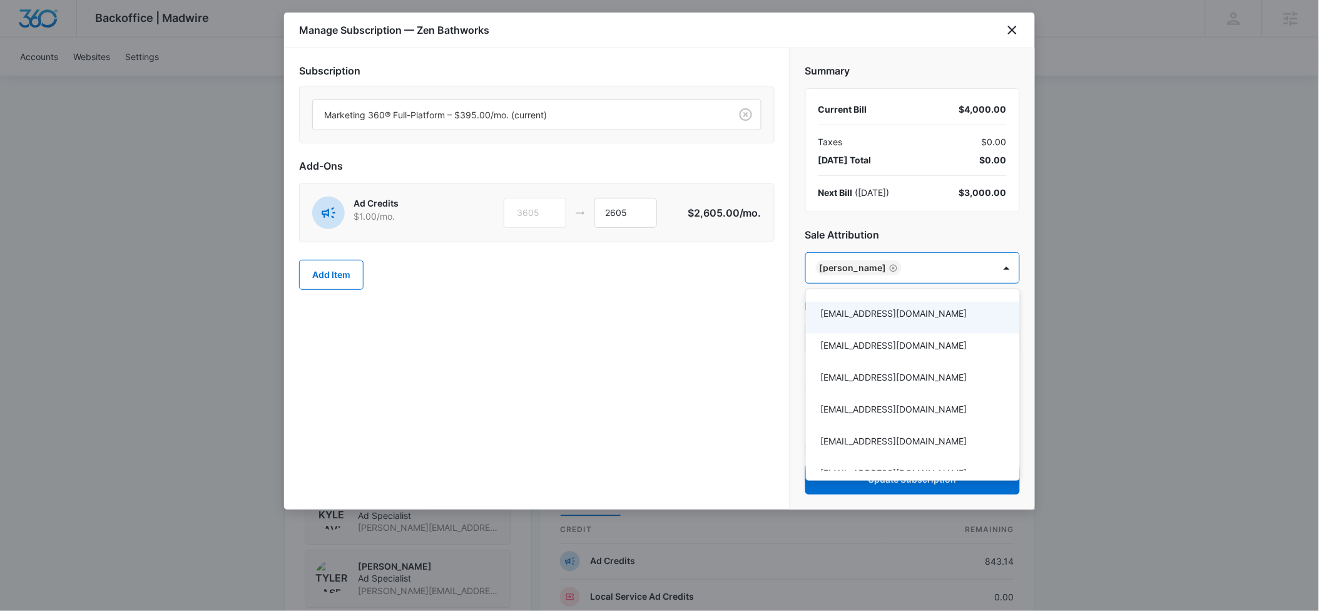
click at [907, 227] on div at bounding box center [659, 305] width 1319 height 611
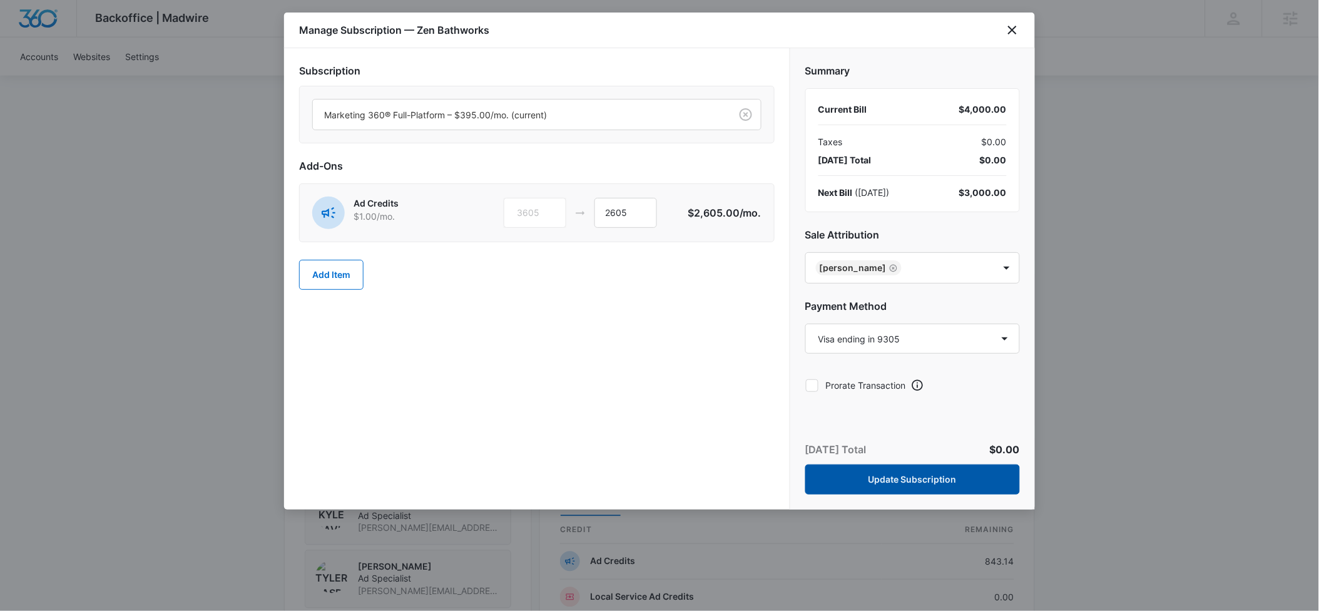
click at [919, 475] on button "Update Subscription" at bounding box center [912, 479] width 215 height 30
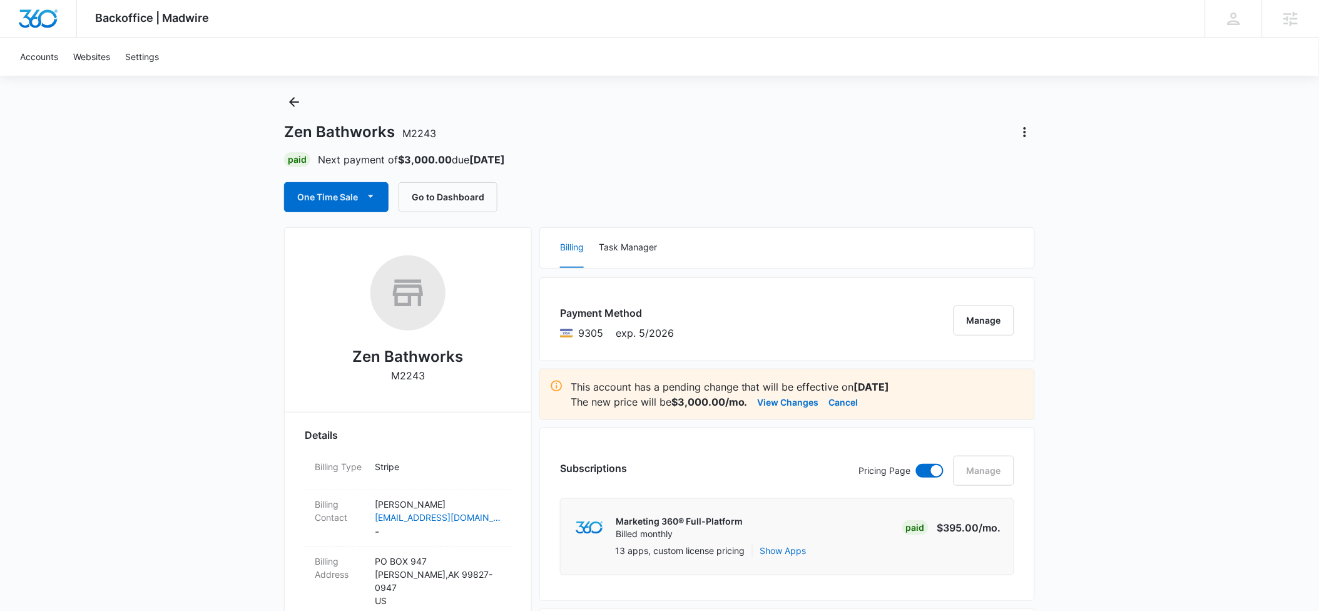
scroll to position [0, 0]
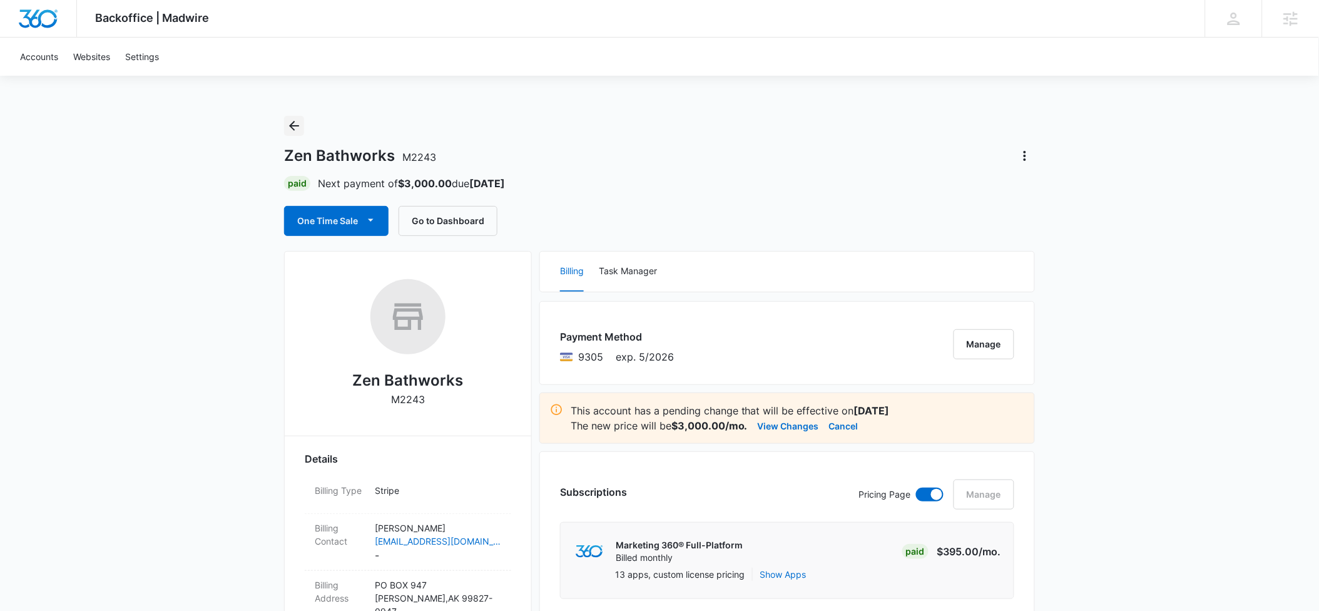
click at [293, 130] on icon "Back" at bounding box center [294, 125] width 15 height 15
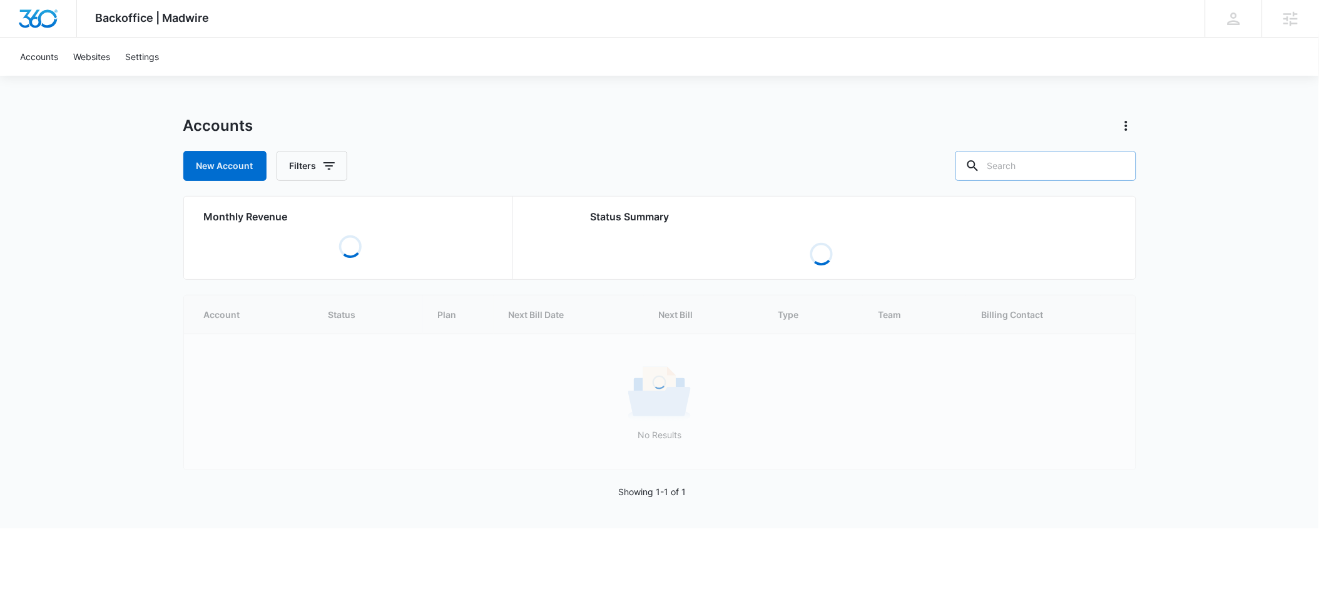
click at [1026, 165] on input "text" at bounding box center [1045, 166] width 181 height 30
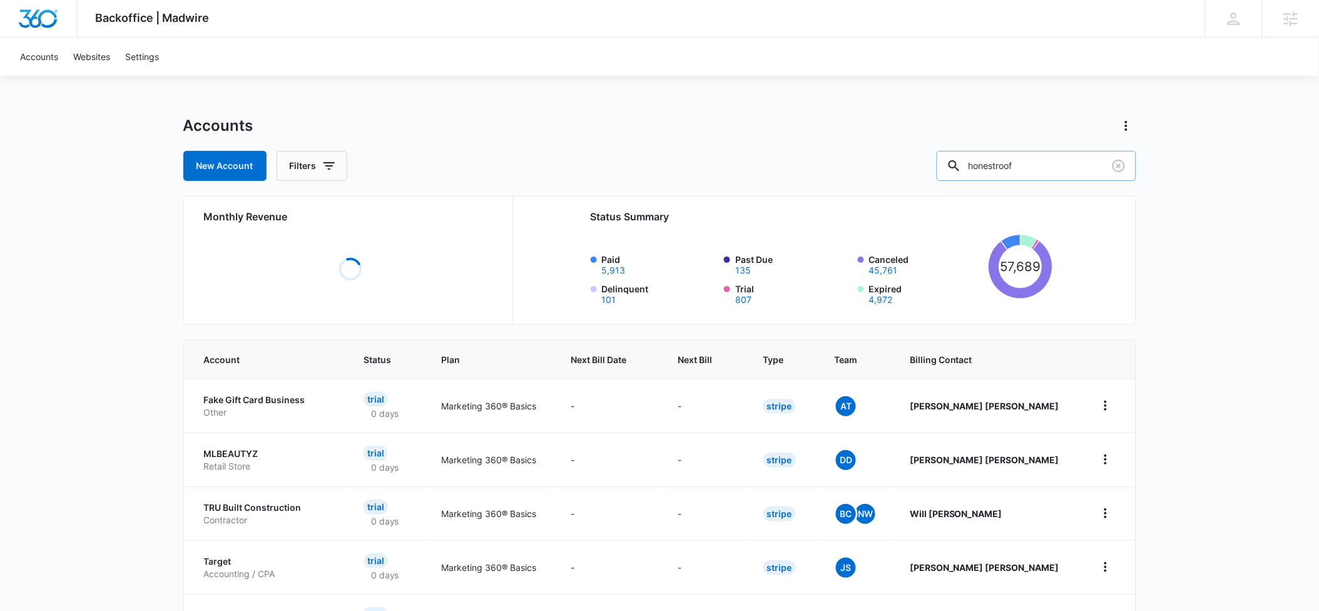
type input "honestroof"
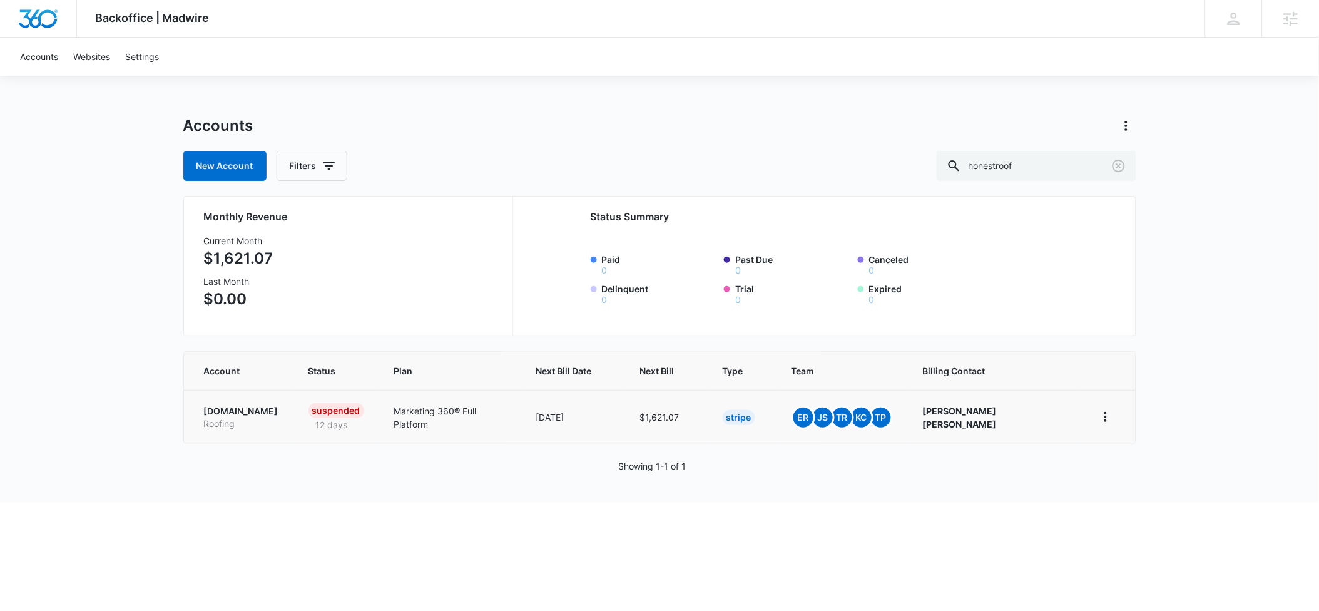
click at [220, 412] on p "[DOMAIN_NAME]" at bounding box center [241, 411] width 74 height 13
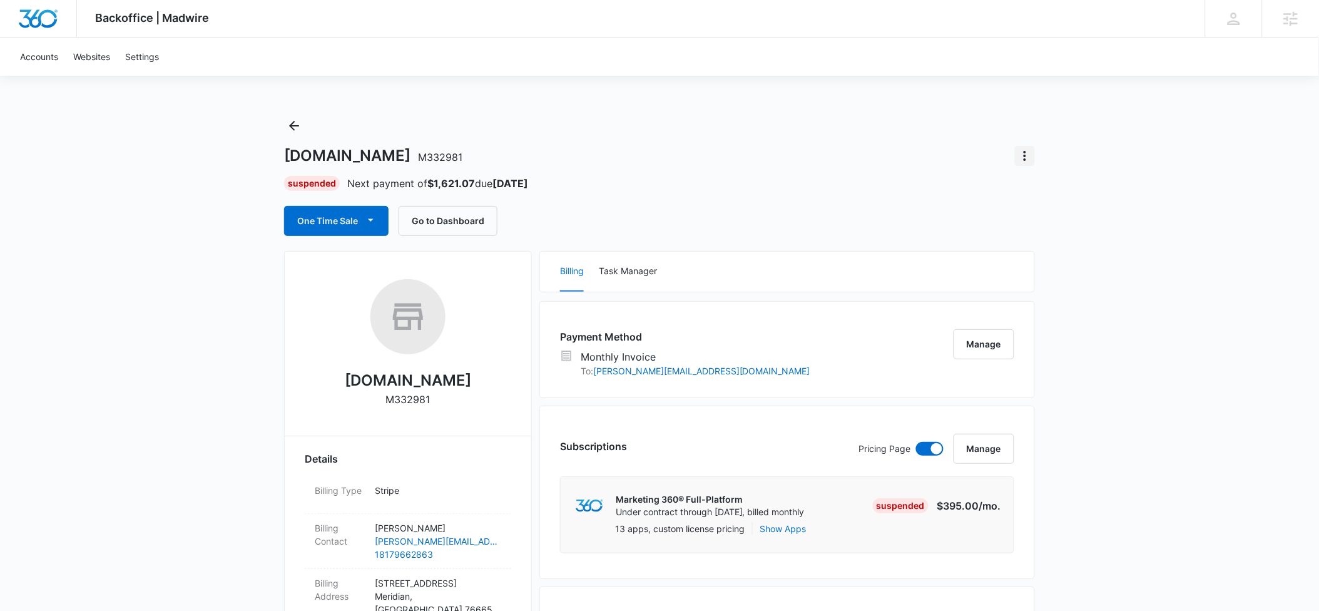
click at [1026, 158] on icon "Actions" at bounding box center [1025, 156] width 3 height 10
click at [1027, 195] on button "Close Account" at bounding box center [1068, 190] width 104 height 19
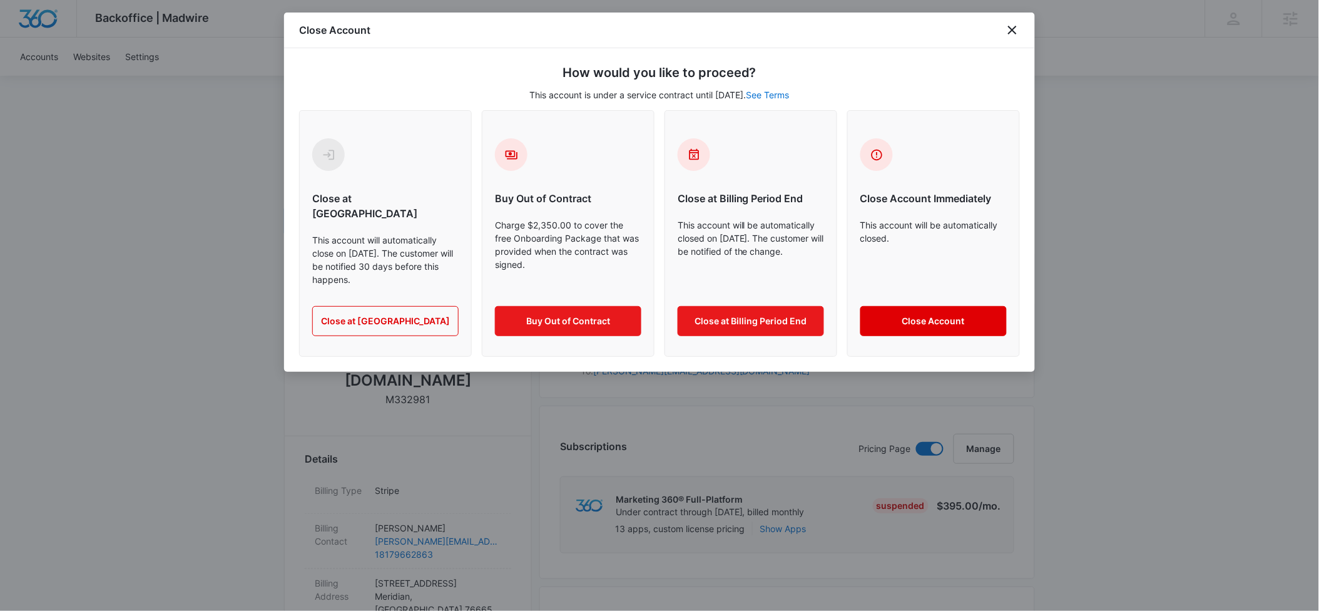
click at [882, 306] on button "Close Account" at bounding box center [933, 321] width 146 height 30
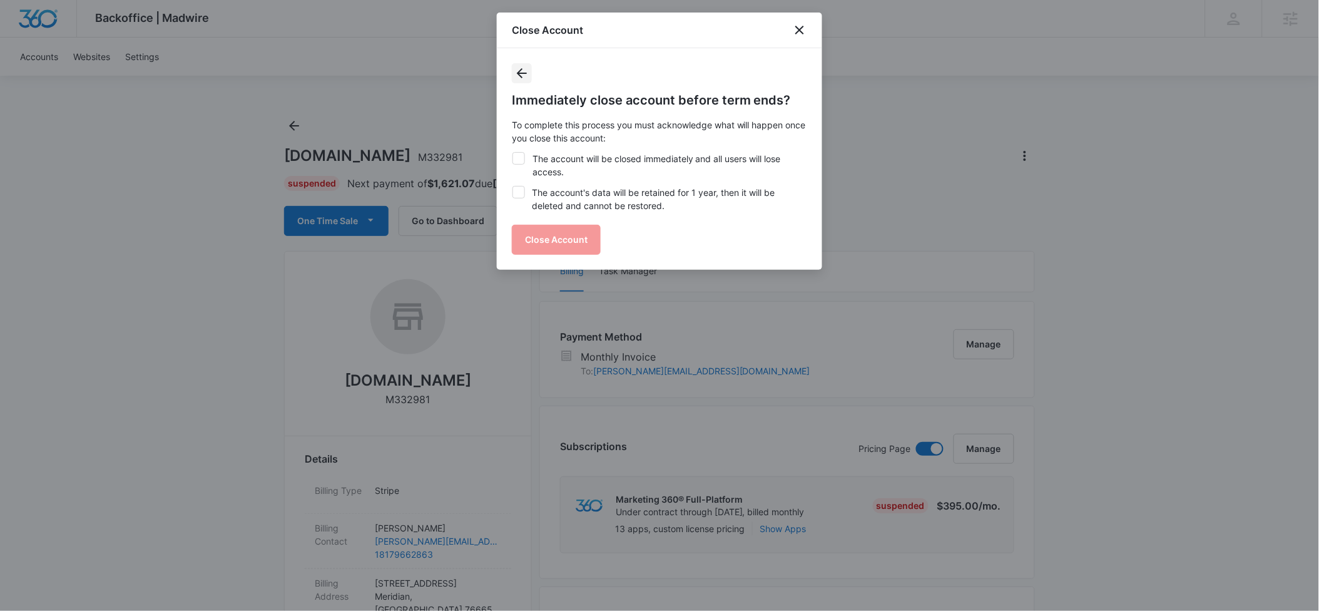
click at [524, 72] on icon "Back" at bounding box center [521, 73] width 15 height 15
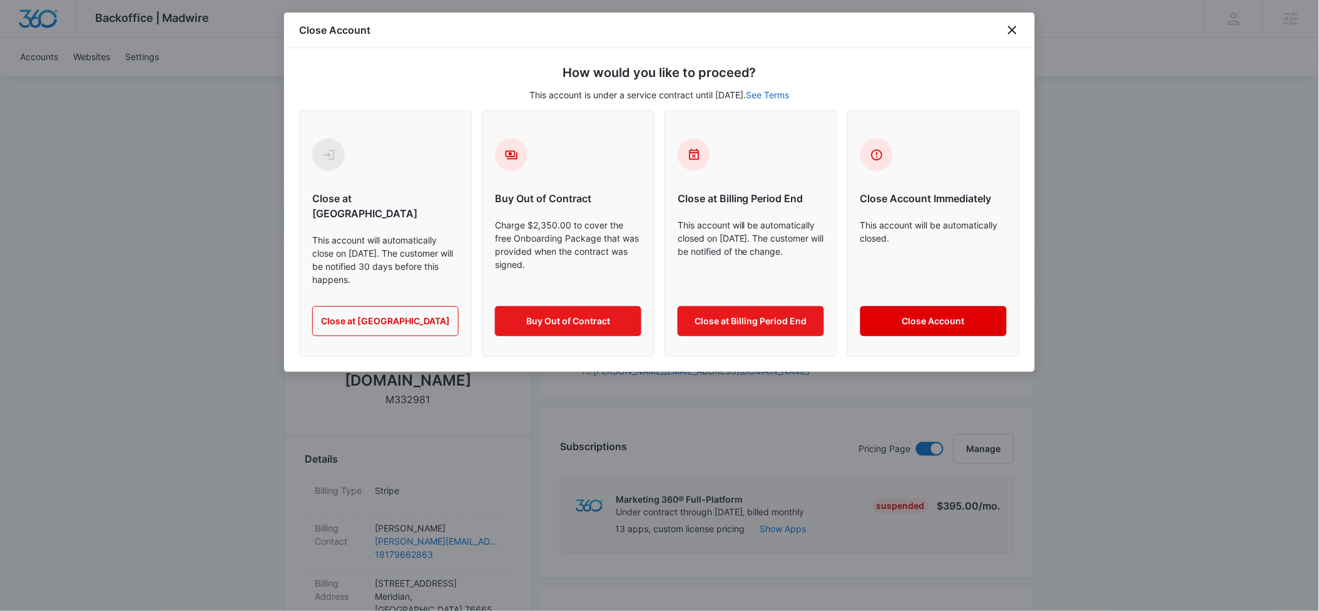
click at [940, 307] on button "Close Account" at bounding box center [933, 321] width 146 height 30
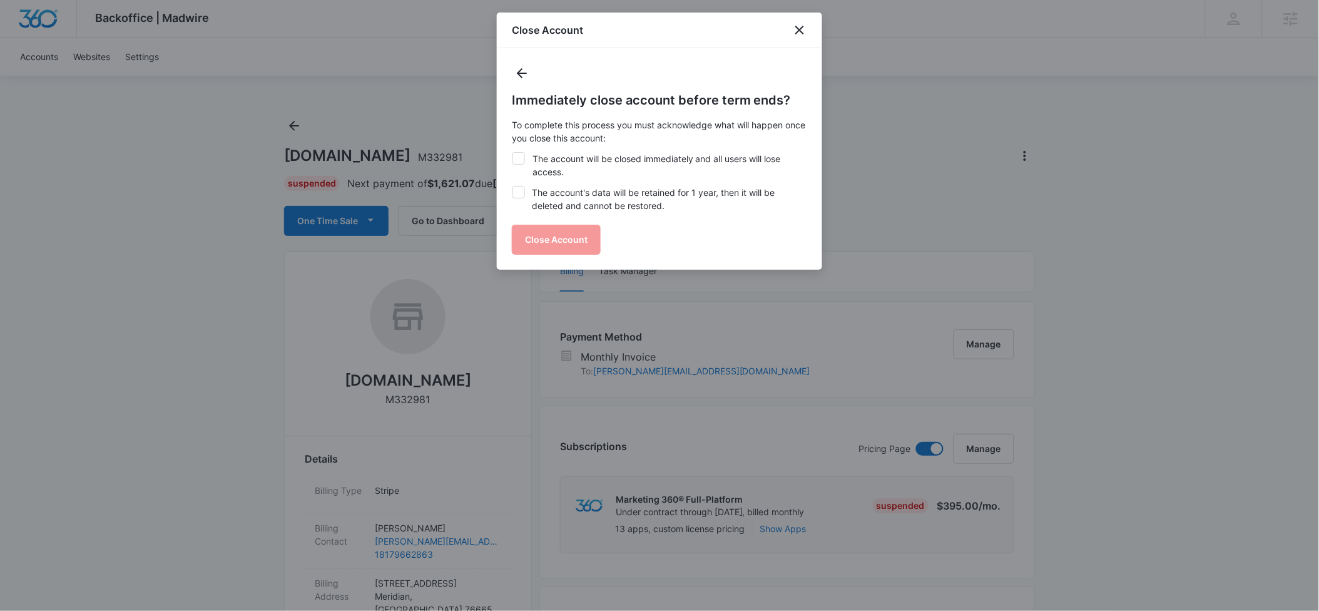
click at [522, 157] on icon at bounding box center [518, 158] width 11 height 11
click at [512, 153] on input "The account will be closed immediately and all users will lose access." at bounding box center [512, 152] width 1 height 1
checkbox input "true"
click at [522, 190] on icon at bounding box center [518, 191] width 11 height 11
click at [512, 186] on input "The account's data will be retained for 1 year, then it will be deleted and can…" at bounding box center [512, 186] width 1 height 1
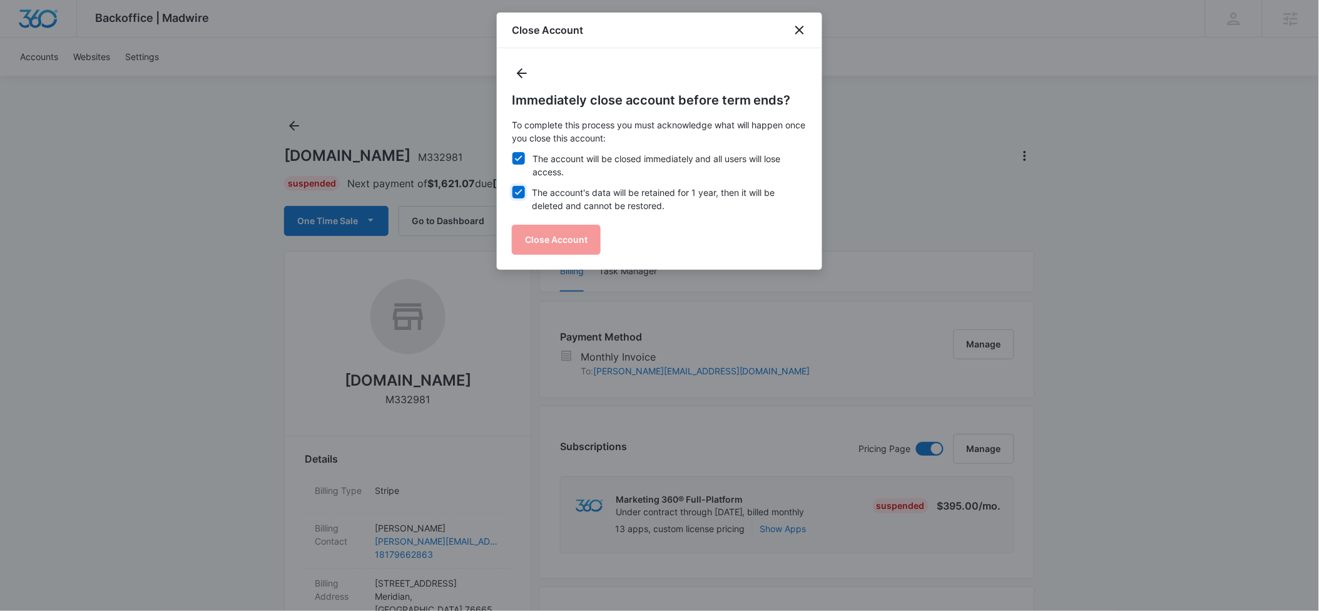
checkbox input "true"
click at [566, 232] on button "Close Account" at bounding box center [556, 240] width 89 height 30
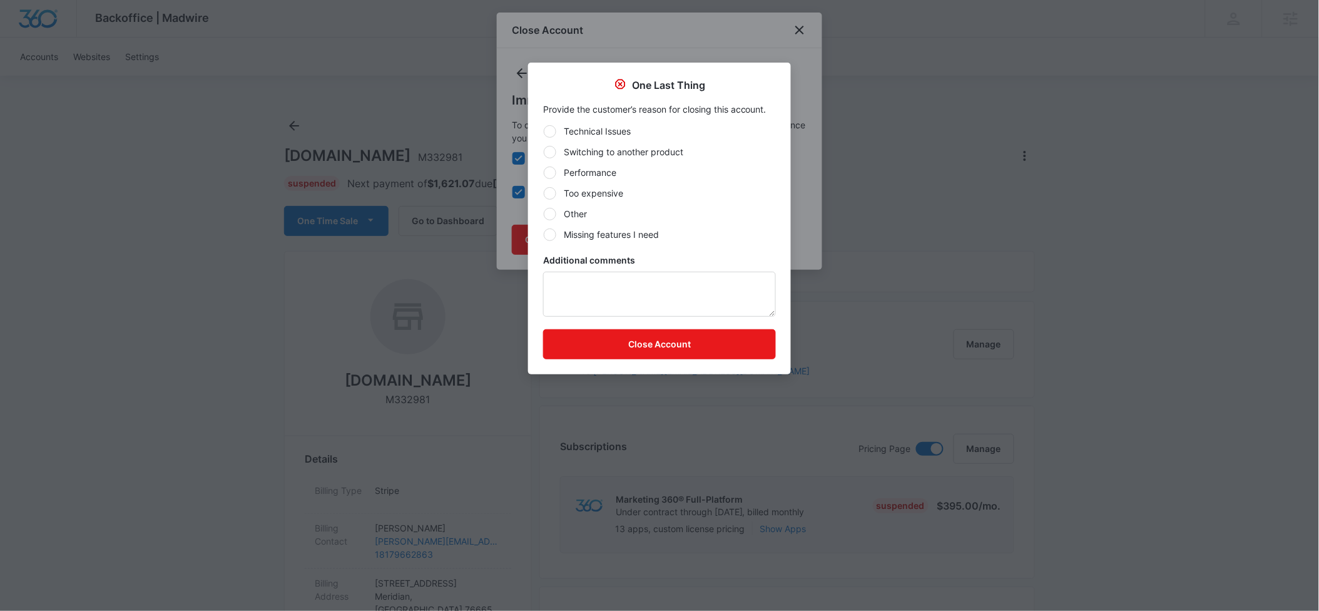
click at [549, 211] on div at bounding box center [550, 214] width 13 height 13
click at [544, 213] on input "Other" at bounding box center [543, 213] width 1 height 1
radio input "true"
click at [561, 274] on textarea "Additional comments" at bounding box center [659, 294] width 233 height 45
click at [678, 287] on textarea "Client initiated a Chargeback" at bounding box center [659, 294] width 233 height 45
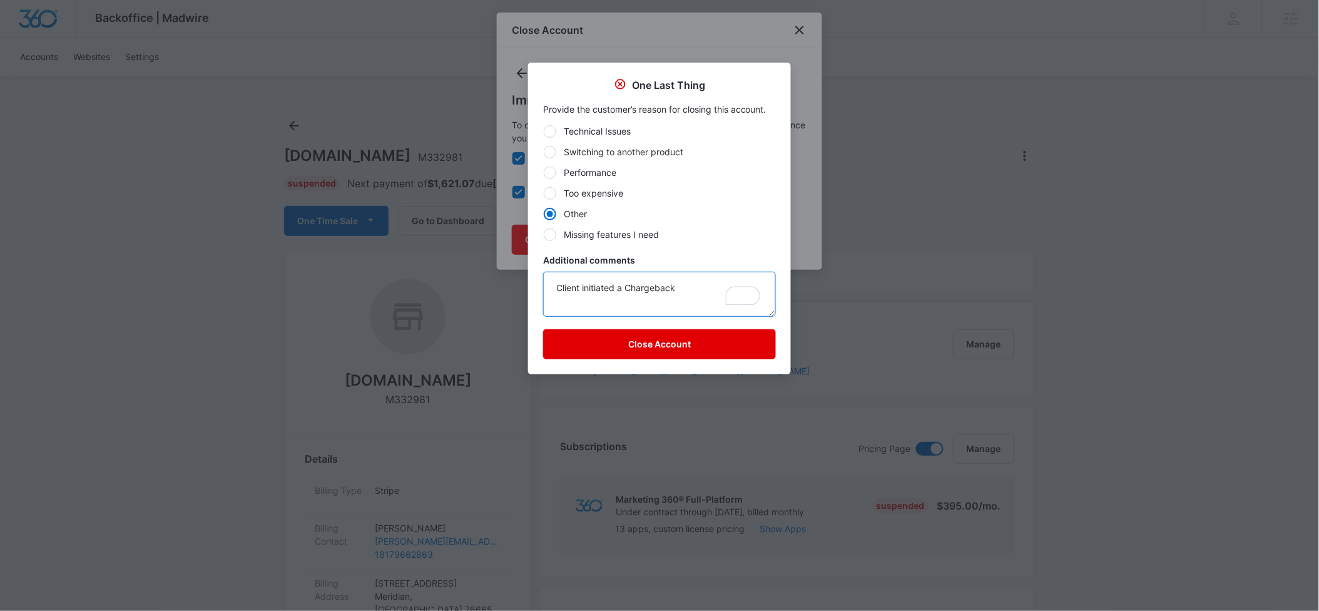
type textarea "Client initiated a Chargeback"
click at [676, 348] on button "Close Account" at bounding box center [659, 344] width 233 height 30
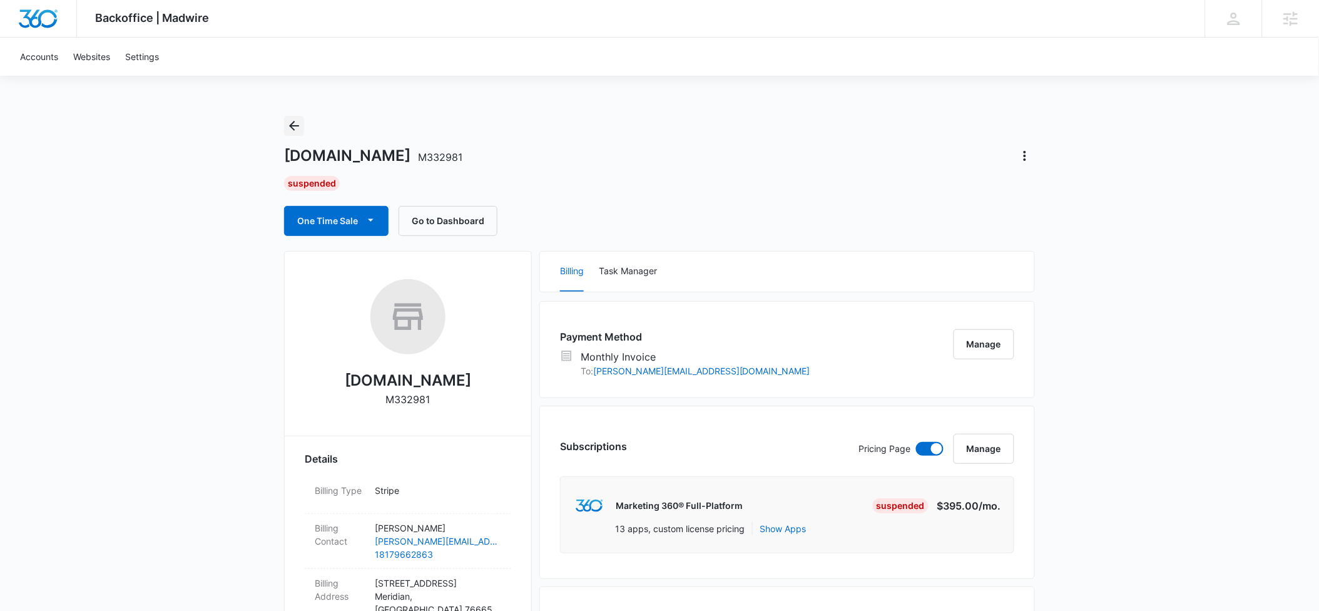
click at [296, 127] on icon "Back" at bounding box center [294, 125] width 15 height 15
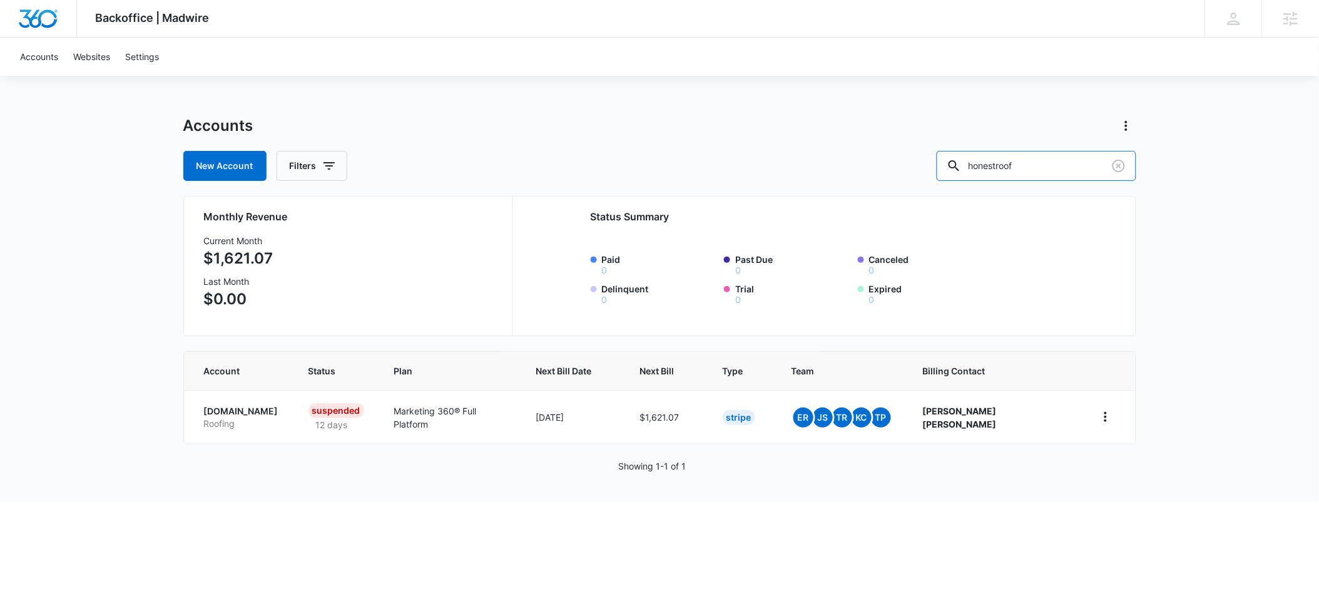
drag, startPoint x: 1053, startPoint y: 167, endPoint x: 954, endPoint y: 172, distance: 99.0
click at [954, 172] on div "New Account Filters honestroof" at bounding box center [659, 166] width 953 height 30
type input "h"
type input "westminster wealth"
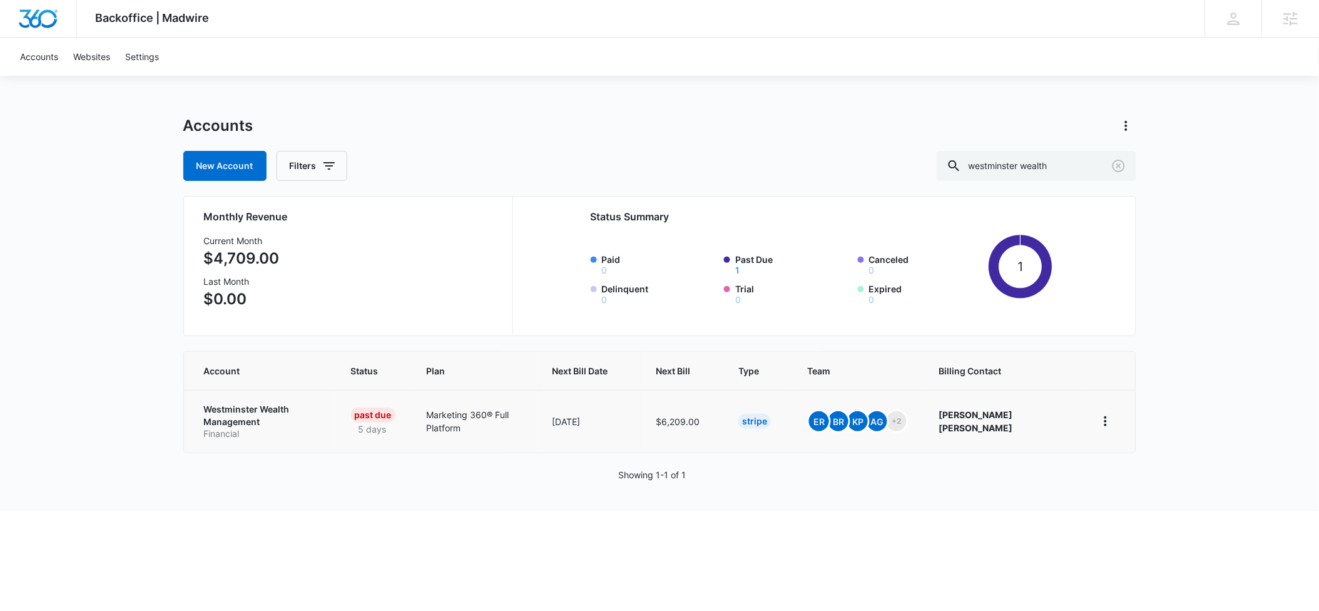
click at [287, 410] on p "Westminster Wealth Management" at bounding box center [262, 415] width 117 height 24
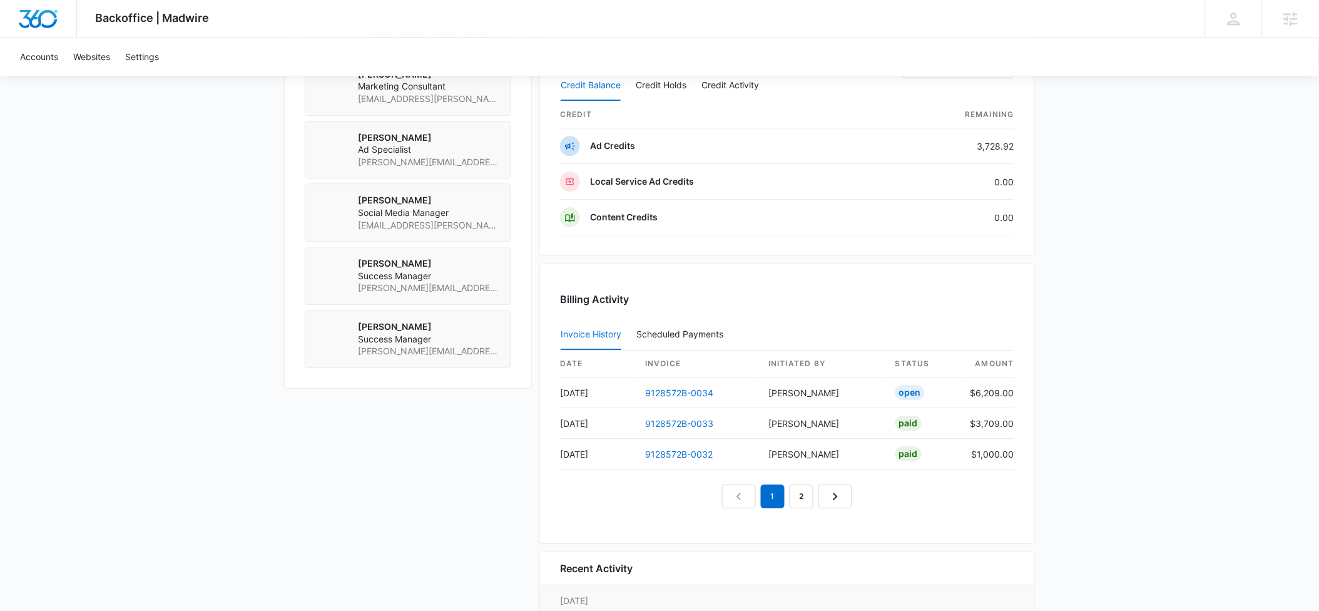
scroll to position [1048, 0]
click at [665, 386] on link "9128572B-0034" at bounding box center [679, 391] width 68 height 11
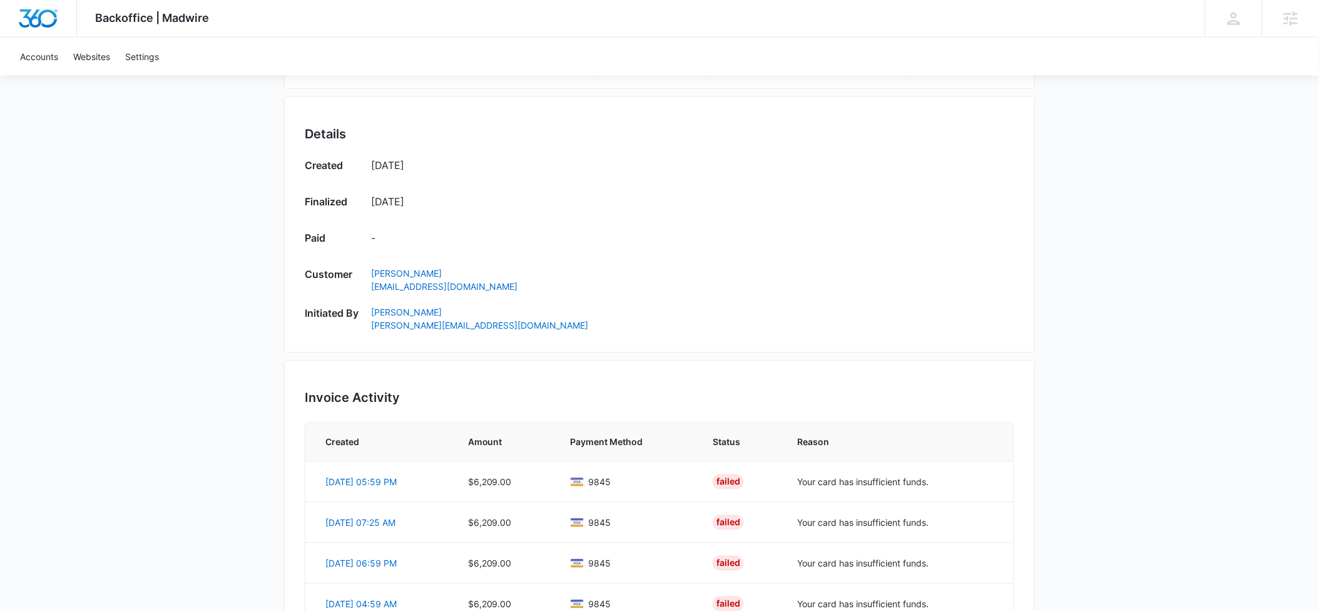
scroll to position [581, 0]
